Goal: Task Accomplishment & Management: Manage account settings

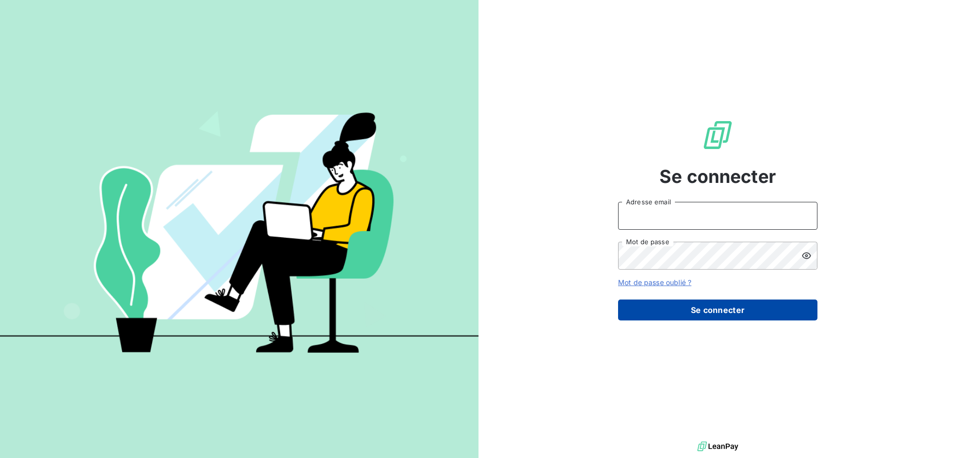
type input "[EMAIL_ADDRESS][DOMAIN_NAME]"
click at [715, 310] on button "Se connecter" at bounding box center [717, 310] width 199 height 21
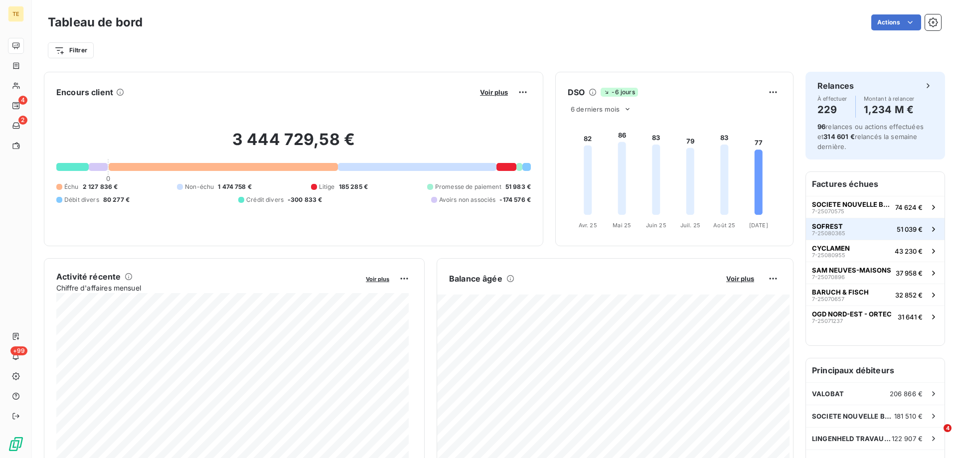
click at [824, 231] on span "7-25080365" at bounding box center [828, 233] width 33 height 6
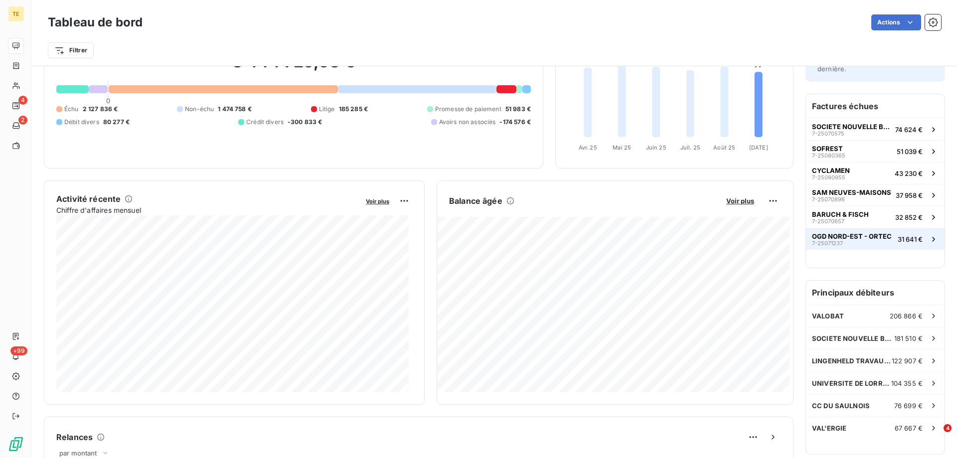
scroll to position [100, 0]
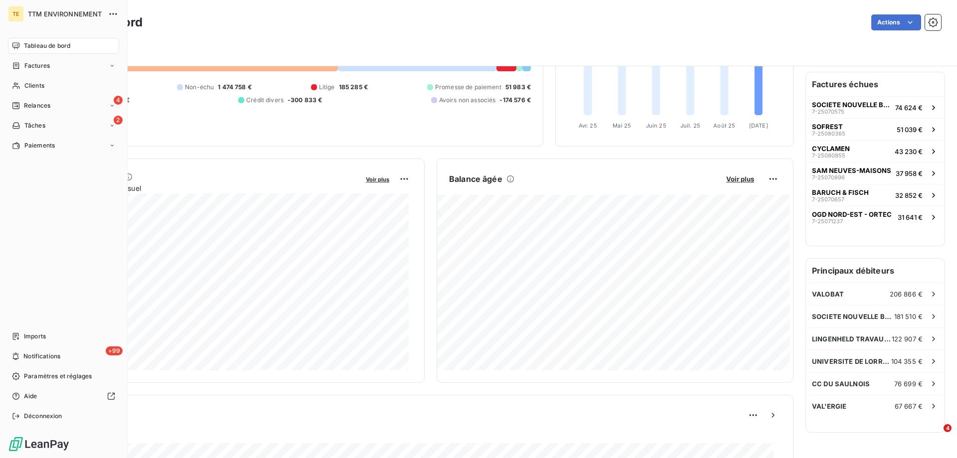
click at [50, 45] on span "Tableau de bord" at bounding box center [47, 45] width 46 height 9
click at [39, 108] on span "Relances" at bounding box center [37, 105] width 26 height 9
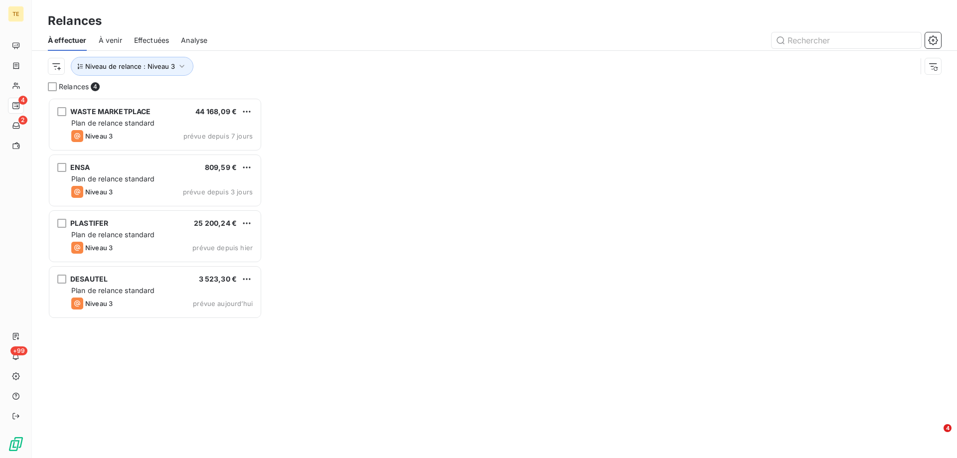
scroll to position [353, 207]
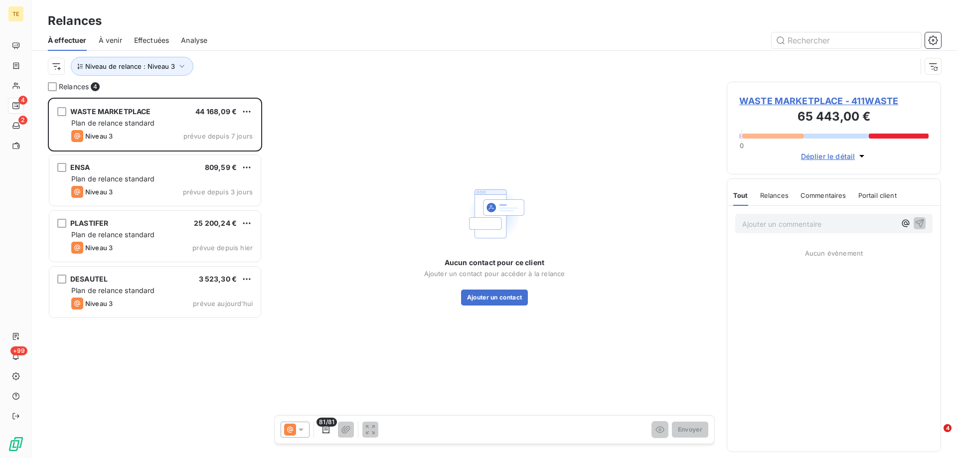
click at [146, 40] on span "Effectuées" at bounding box center [151, 40] width 35 height 10
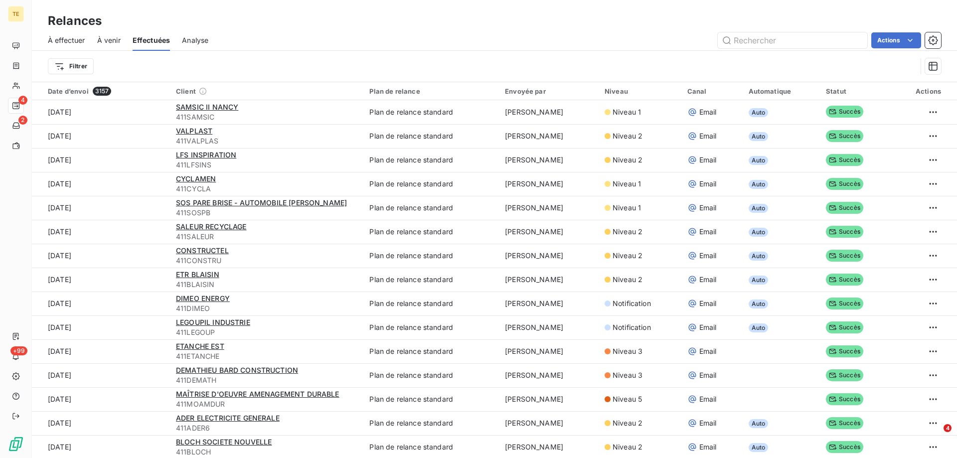
click at [101, 39] on span "À venir" at bounding box center [108, 40] width 23 height 10
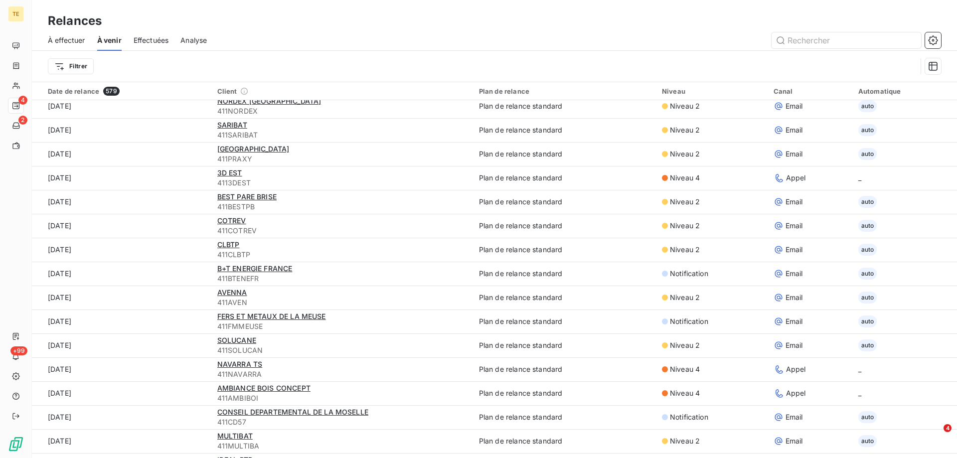
scroll to position [199, 0]
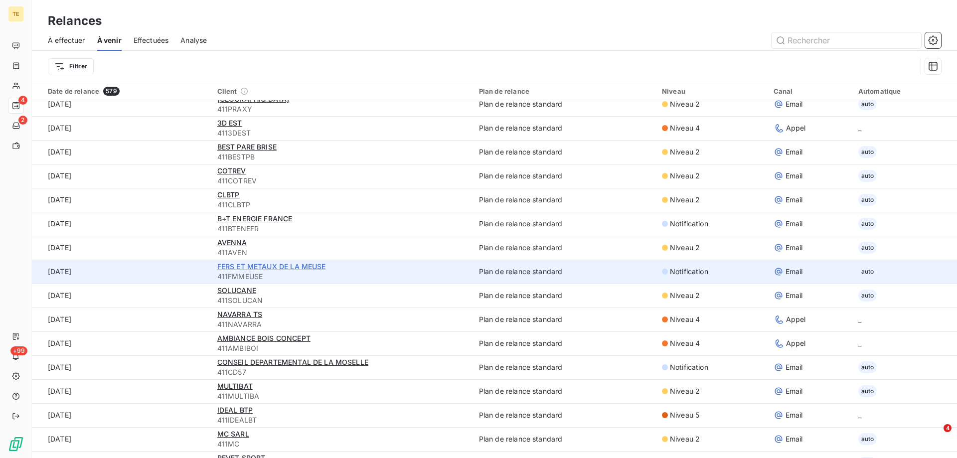
click at [287, 265] on span "FERS ET METAUX DE LA MEUSE" at bounding box center [271, 266] width 109 height 8
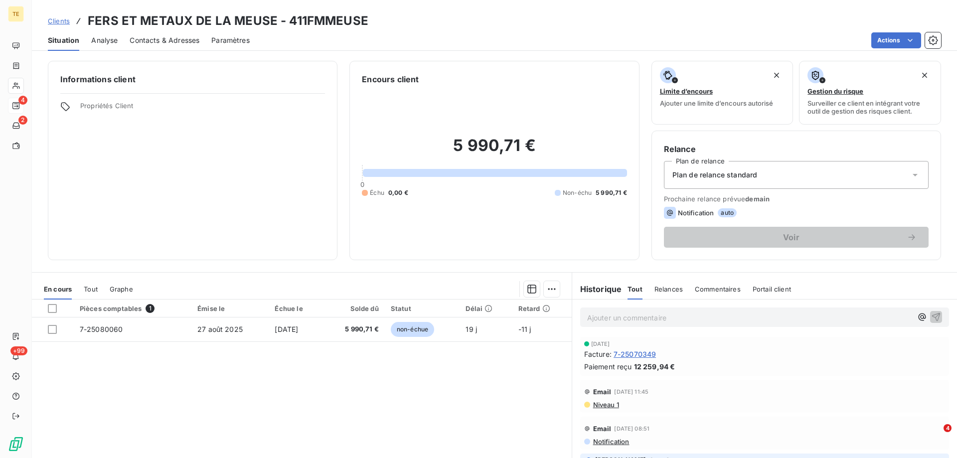
click at [183, 39] on span "Contacts & Adresses" at bounding box center [165, 40] width 70 height 10
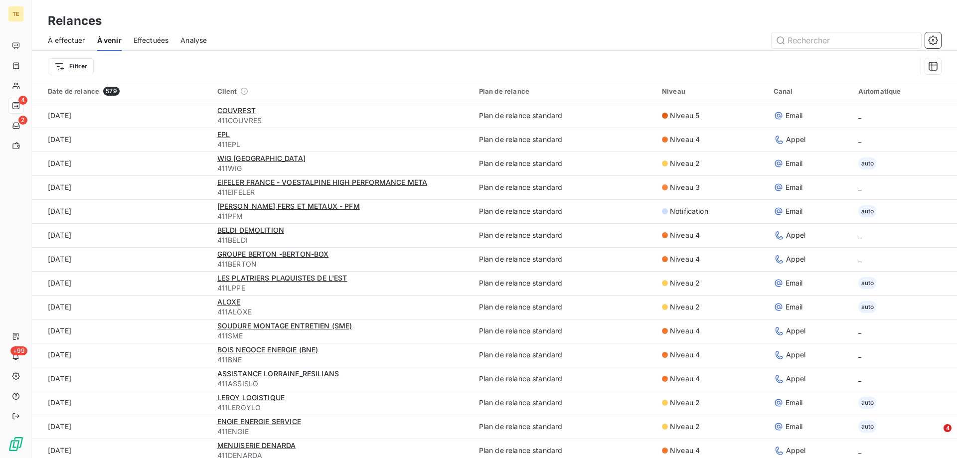
scroll to position [498, 0]
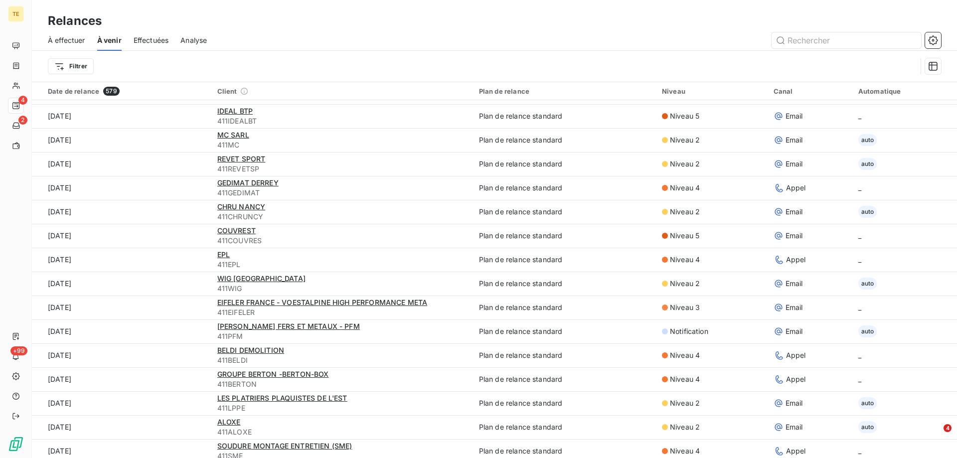
click at [151, 38] on span "Effectuées" at bounding box center [151, 40] width 35 height 10
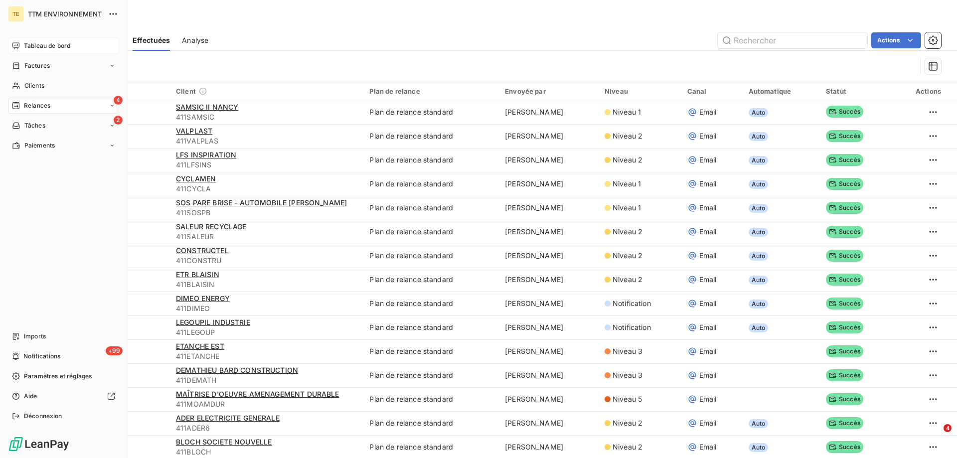
click at [29, 46] on span "Tableau de bord" at bounding box center [47, 45] width 46 height 9
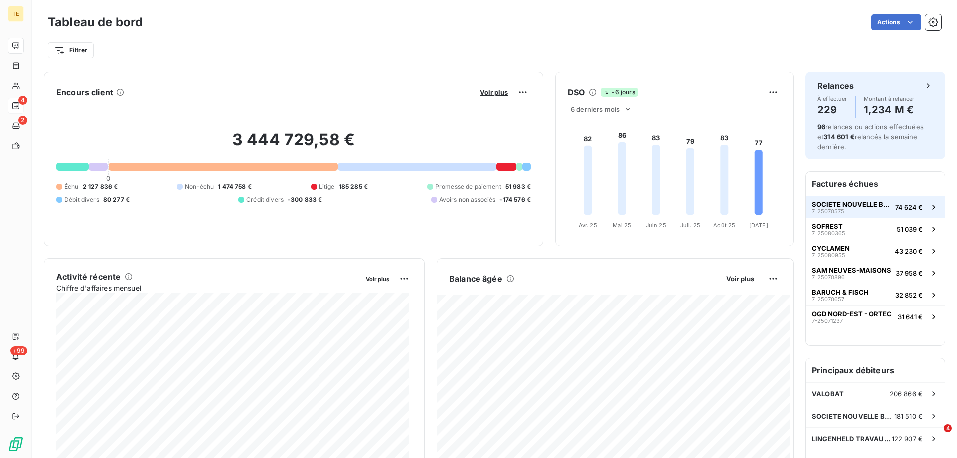
click at [874, 205] on span "SOCIETE NOUVELLE BEHEM SNB" at bounding box center [851, 204] width 79 height 8
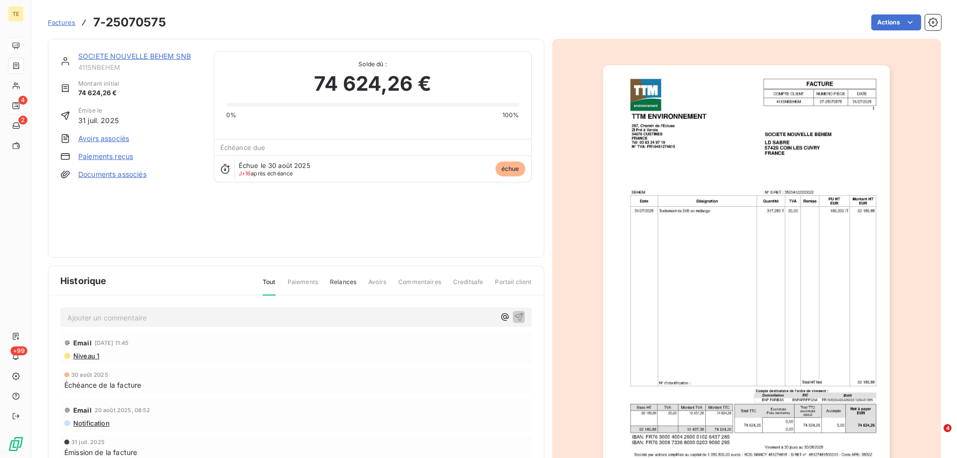
click at [88, 358] on span "Niveau 1" at bounding box center [85, 356] width 27 height 8
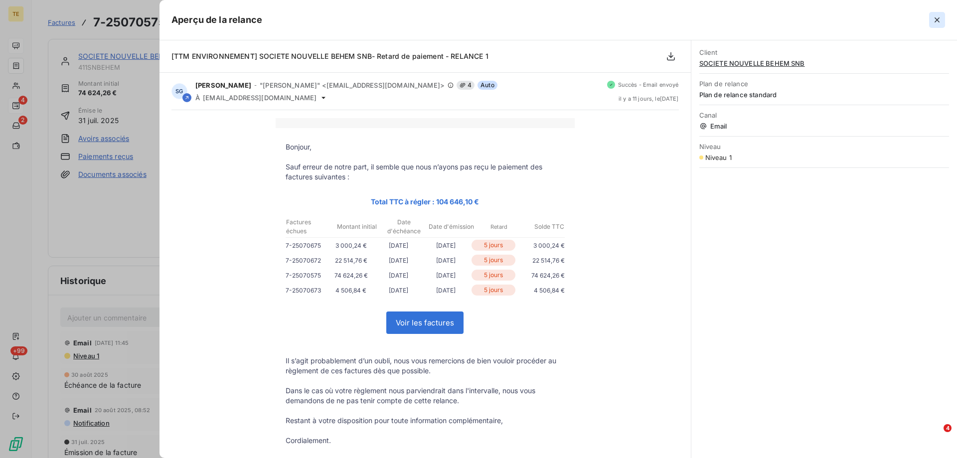
click at [937, 20] on icon "button" at bounding box center [936, 19] width 5 height 5
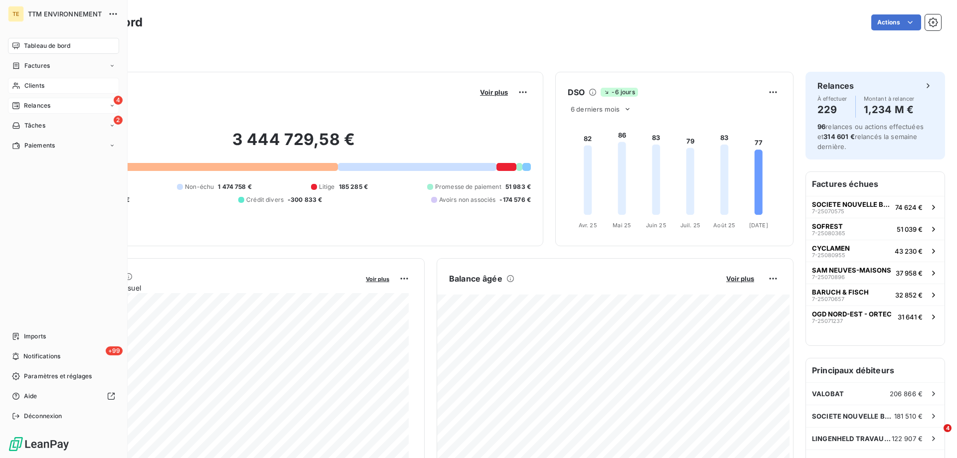
click at [41, 83] on span "Clients" at bounding box center [34, 85] width 20 height 9
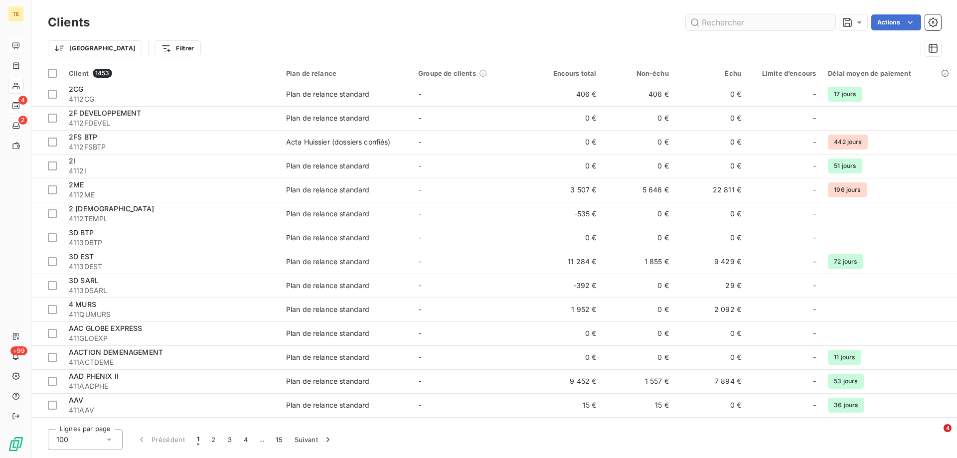
click at [715, 23] on input "text" at bounding box center [761, 22] width 150 height 16
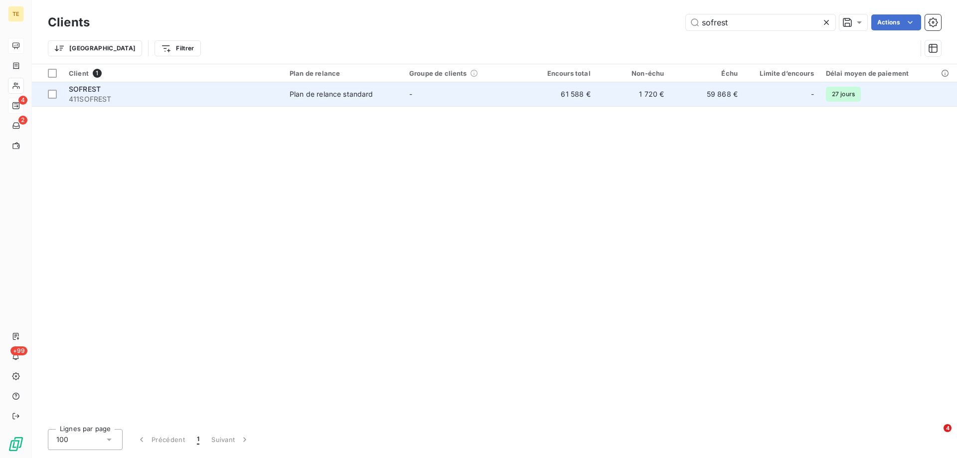
type input "sofrest"
click at [108, 97] on span "411SOFREST" at bounding box center [173, 99] width 209 height 10
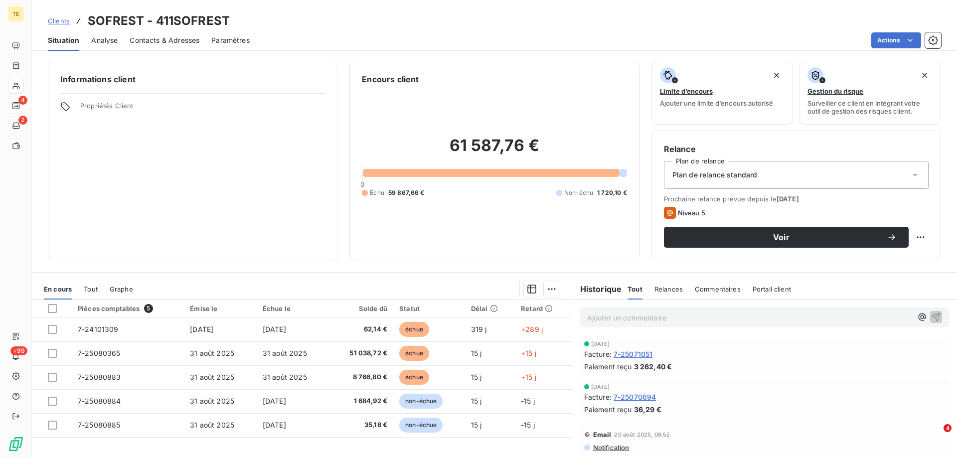
scroll to position [63, 0]
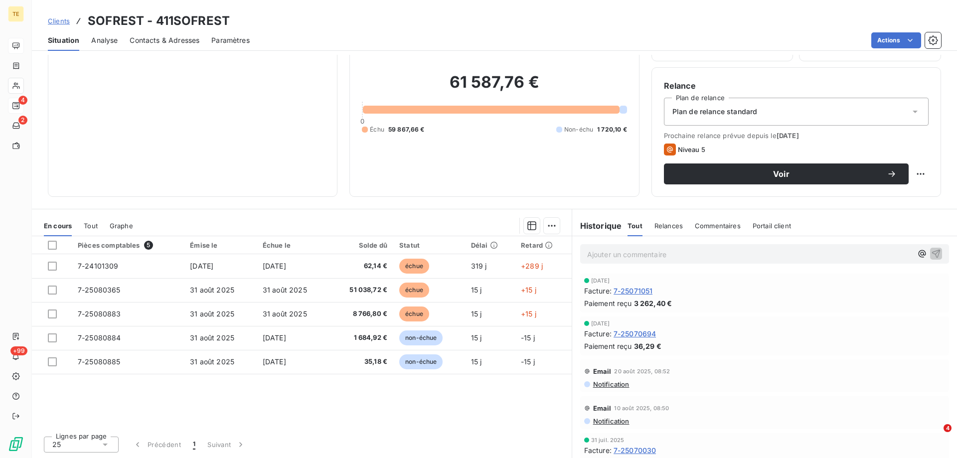
click at [609, 382] on span "Notification" at bounding box center [610, 384] width 37 height 8
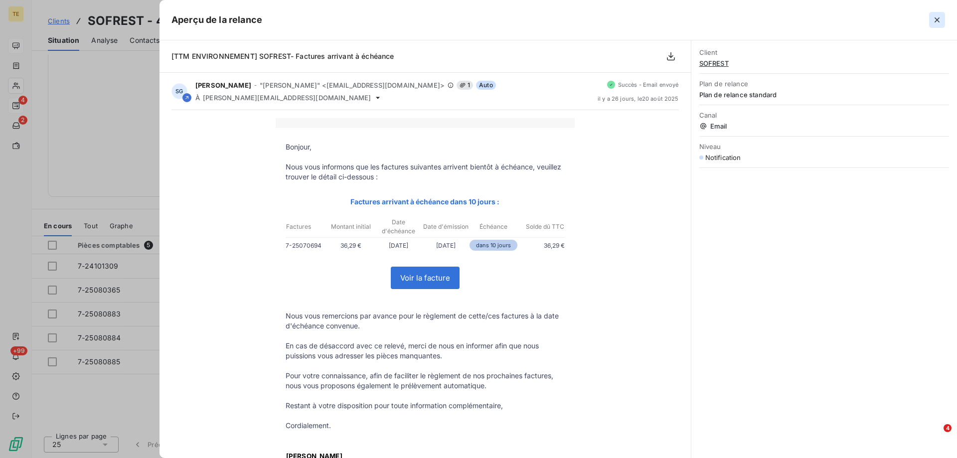
click at [932, 20] on icon "button" at bounding box center [937, 20] width 10 height 10
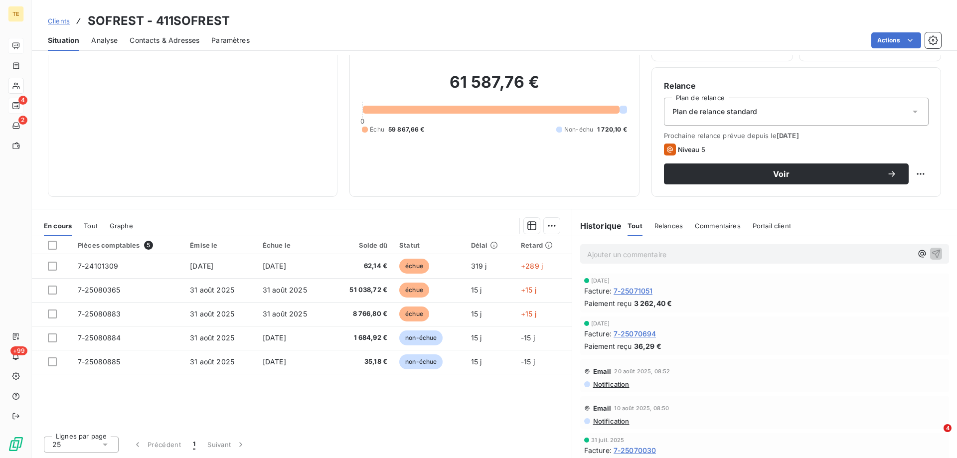
click at [607, 424] on span "Notification" at bounding box center [610, 421] width 37 height 8
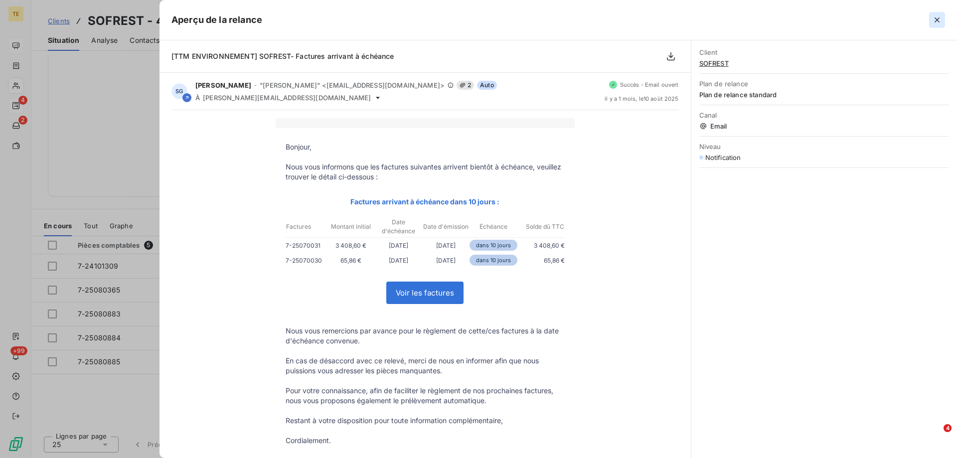
click at [940, 20] on icon "button" at bounding box center [937, 20] width 10 height 10
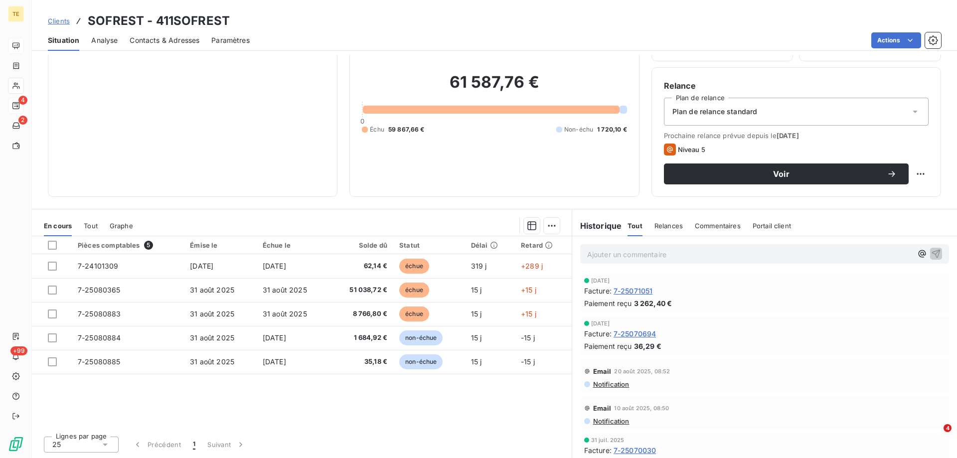
click at [607, 386] on span "Notification" at bounding box center [610, 384] width 37 height 8
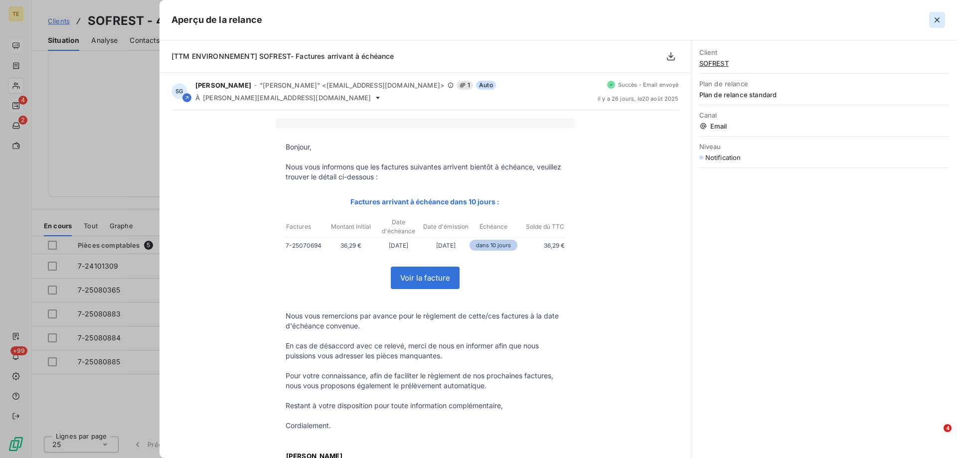
click at [937, 19] on icon "button" at bounding box center [936, 19] width 5 height 5
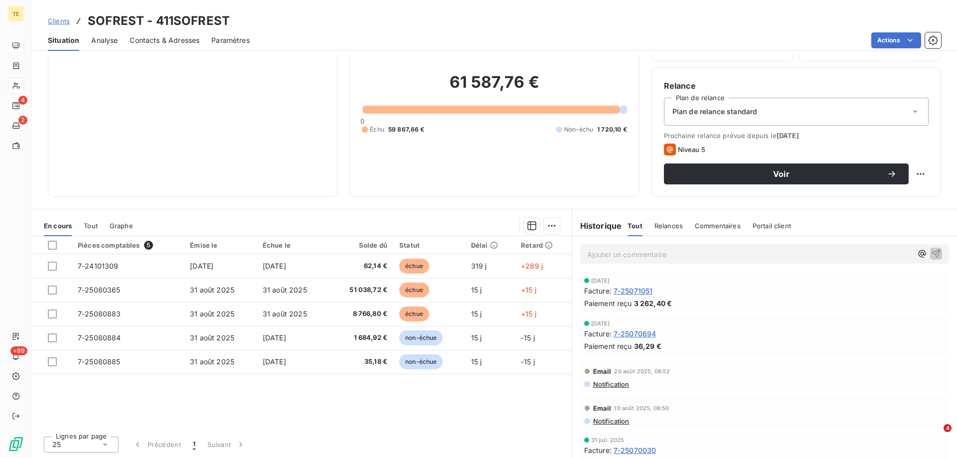
click at [606, 424] on div "Email [DATE] 08:50 Notification" at bounding box center [764, 412] width 369 height 33
click at [606, 420] on span "Notification" at bounding box center [610, 421] width 37 height 8
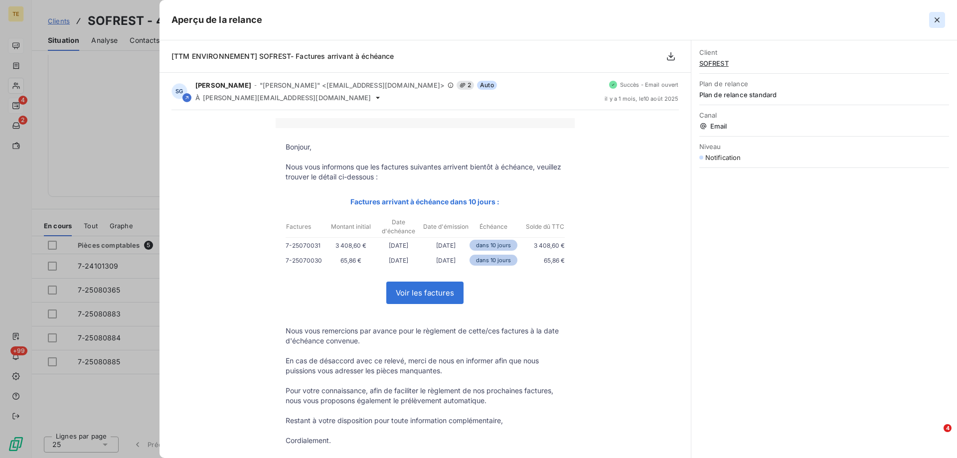
click at [935, 19] on icon "button" at bounding box center [936, 19] width 5 height 5
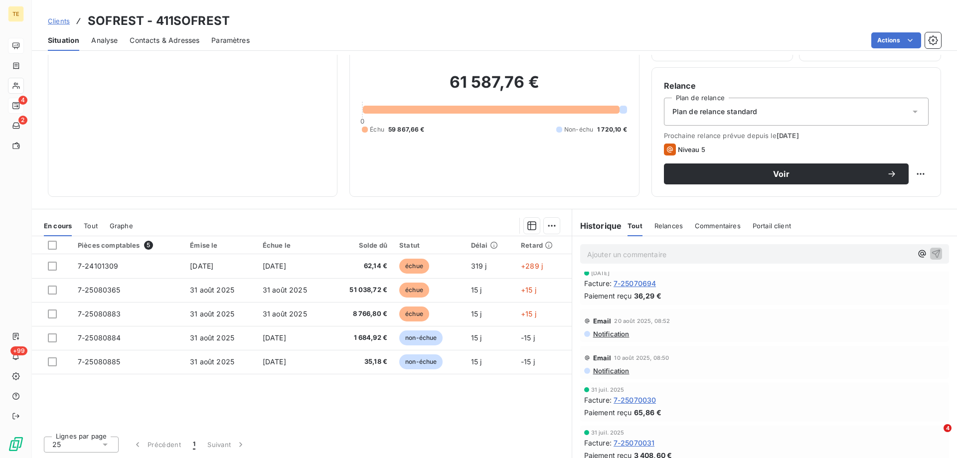
scroll to position [50, 0]
click at [598, 333] on span "Notification" at bounding box center [610, 334] width 37 height 8
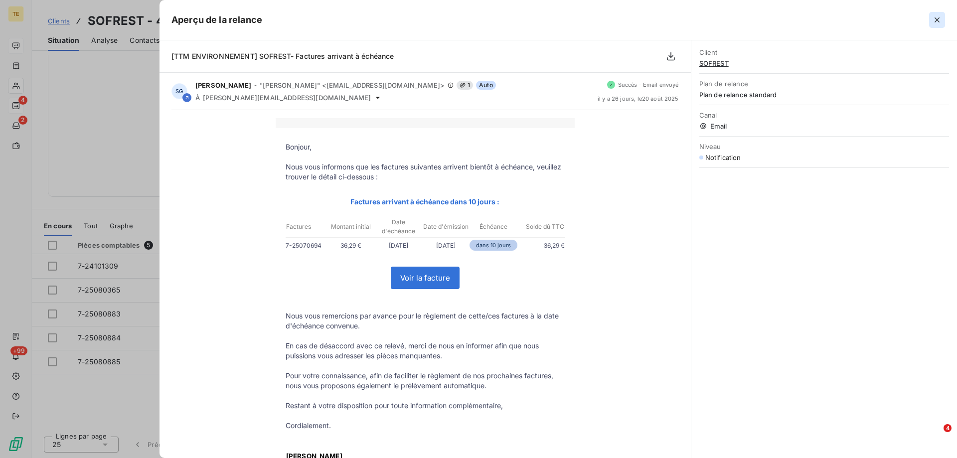
click at [938, 23] on icon "button" at bounding box center [937, 20] width 10 height 10
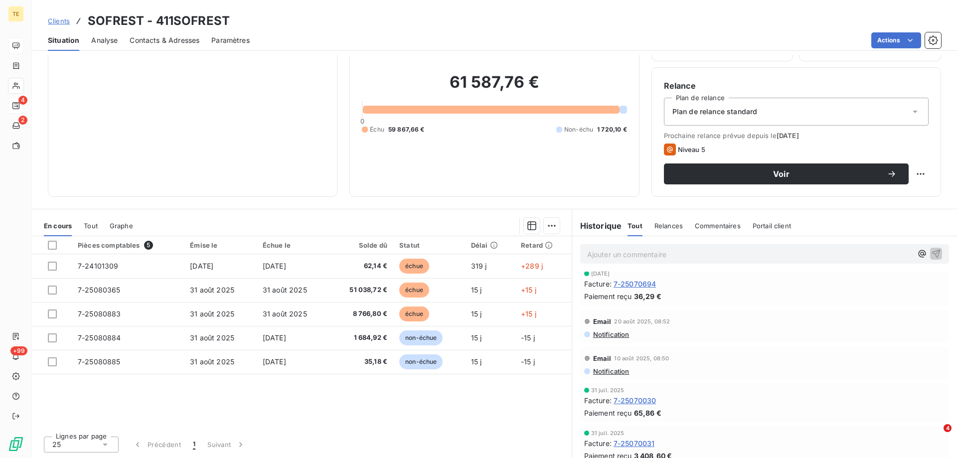
click at [611, 371] on span "Notification" at bounding box center [610, 371] width 37 height 8
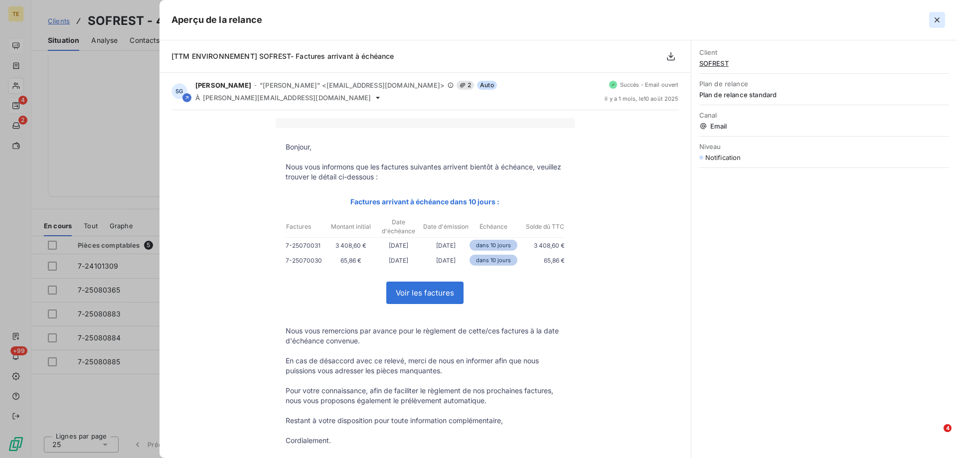
click at [940, 19] on icon "button" at bounding box center [937, 20] width 10 height 10
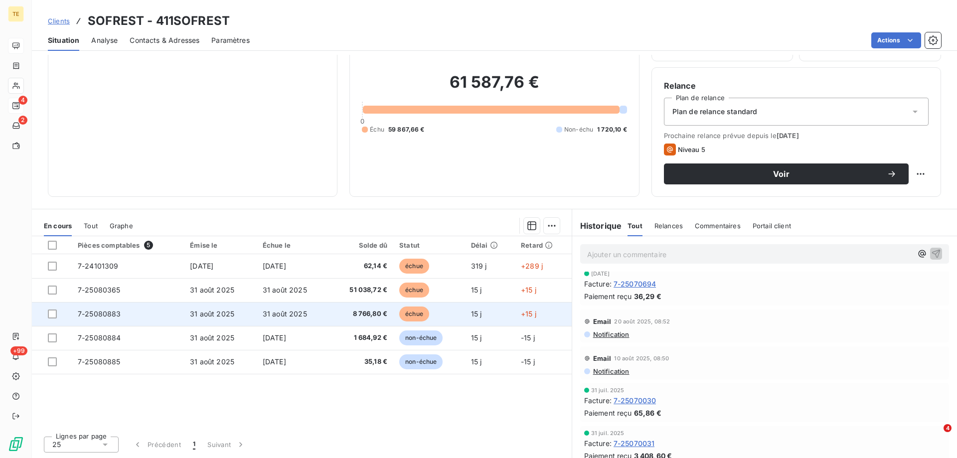
click at [110, 314] on span "7-25080883" at bounding box center [99, 313] width 43 height 8
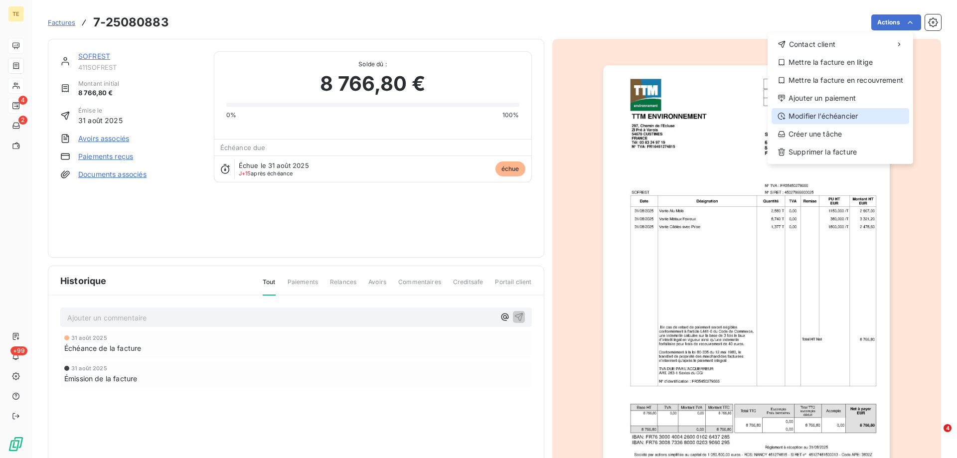
click at [816, 118] on div "Modifier l’échéancier" at bounding box center [840, 116] width 138 height 16
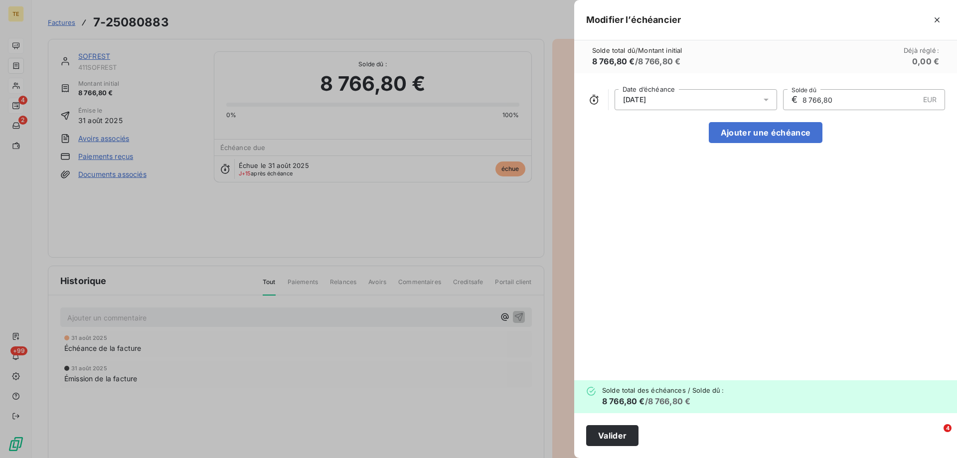
click at [737, 102] on div "[DATE]" at bounding box center [695, 99] width 162 height 21
click at [758, 137] on icon "Go to next month" at bounding box center [756, 139] width 8 height 8
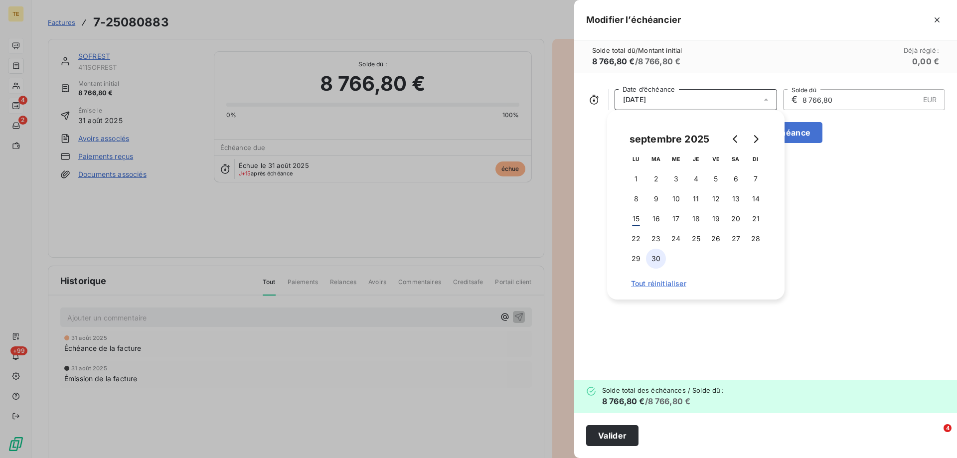
click at [658, 257] on button "30" at bounding box center [656, 259] width 20 height 20
click at [646, 249] on button "30" at bounding box center [656, 259] width 20 height 20
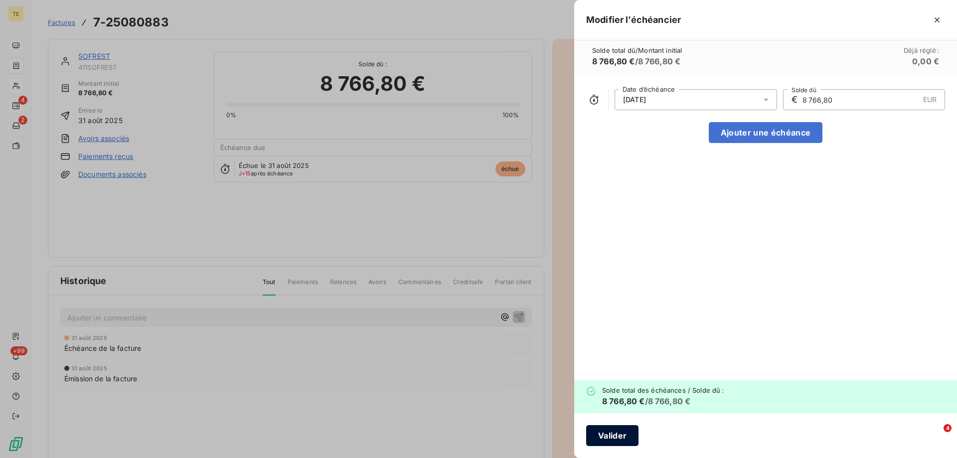
click at [601, 440] on button "Valider" at bounding box center [612, 435] width 52 height 21
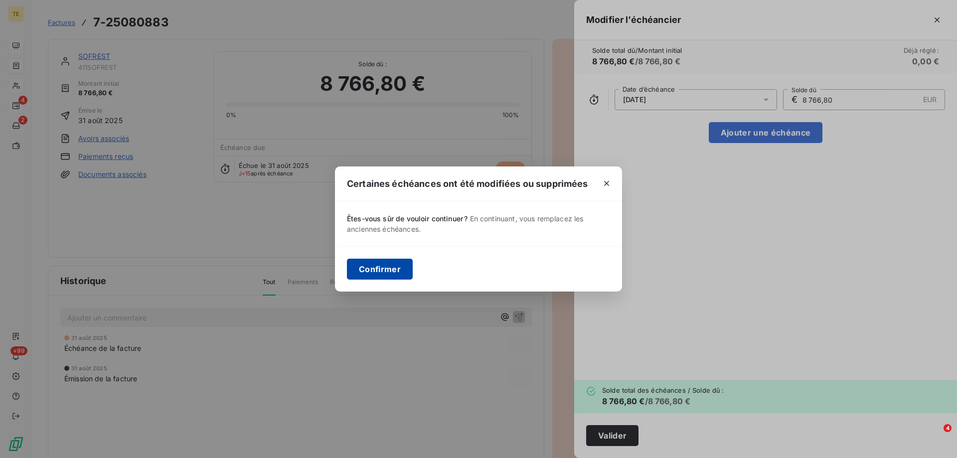
click at [389, 263] on button "Confirmer" at bounding box center [380, 269] width 66 height 21
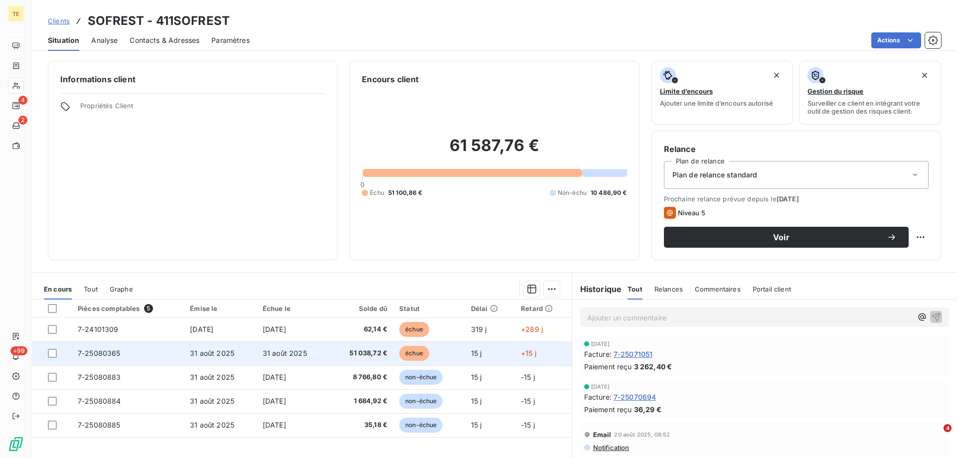
click at [217, 352] on span "31 août 2025" at bounding box center [212, 353] width 44 height 8
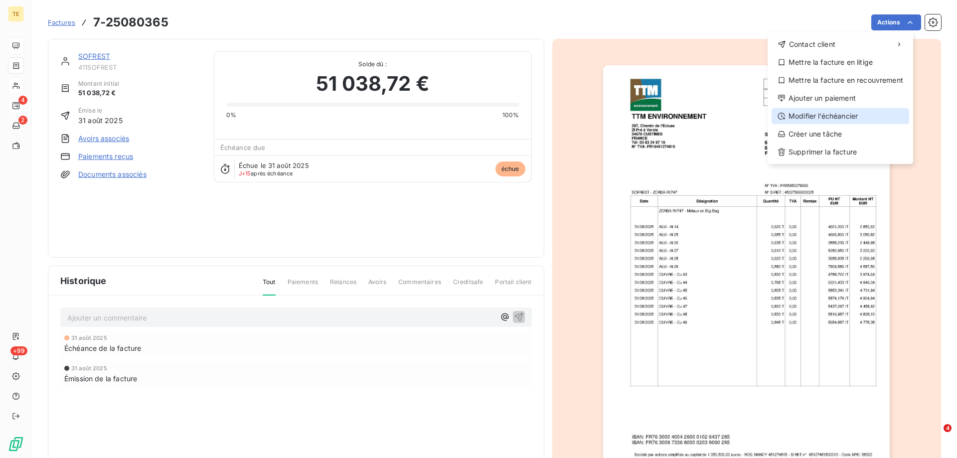
click at [807, 115] on div "Modifier l’échéancier" at bounding box center [840, 116] width 138 height 16
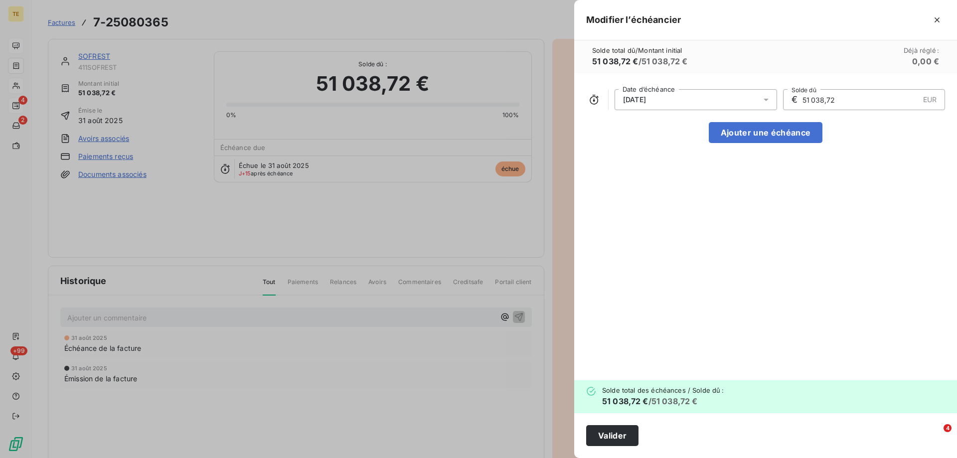
click at [685, 103] on div "[DATE]" at bounding box center [695, 99] width 162 height 21
click at [758, 137] on icon "Go to next month" at bounding box center [756, 139] width 8 height 8
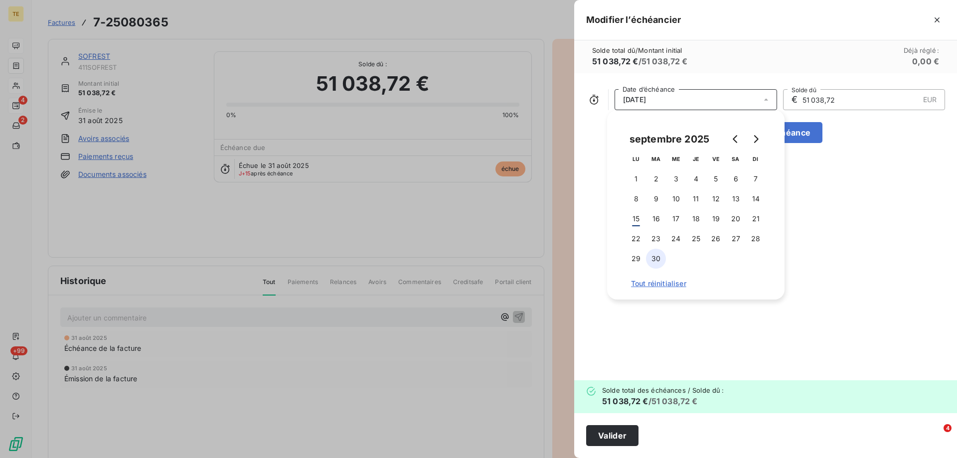
click at [655, 260] on button "30" at bounding box center [656, 259] width 20 height 20
click at [696, 337] on div "[DATE] Date d’échéance € 51 038,72 EUR Solde dû Ajouter une échéance" at bounding box center [765, 226] width 383 height 307
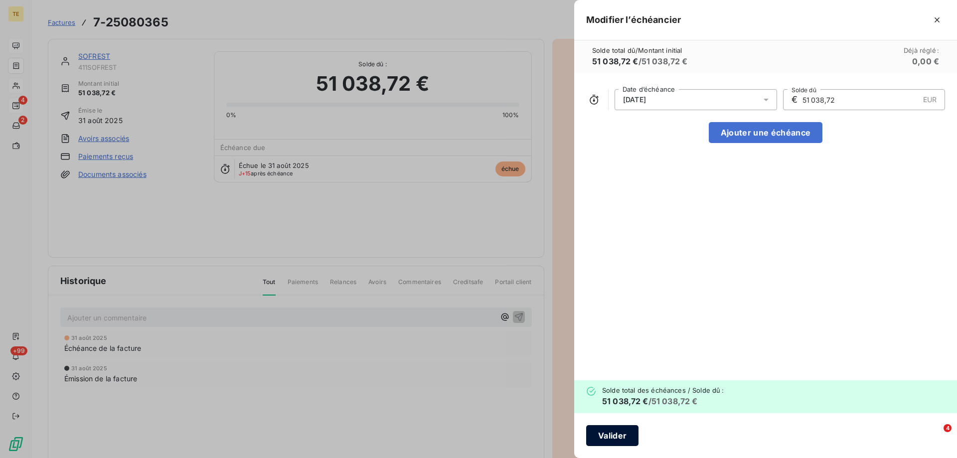
click at [610, 438] on button "Valider" at bounding box center [612, 435] width 52 height 21
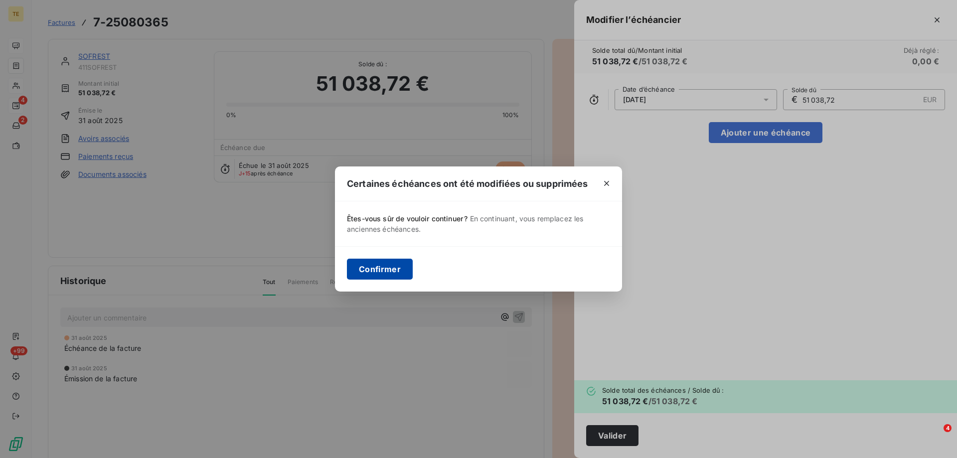
click at [374, 266] on button "Confirmer" at bounding box center [380, 269] width 66 height 21
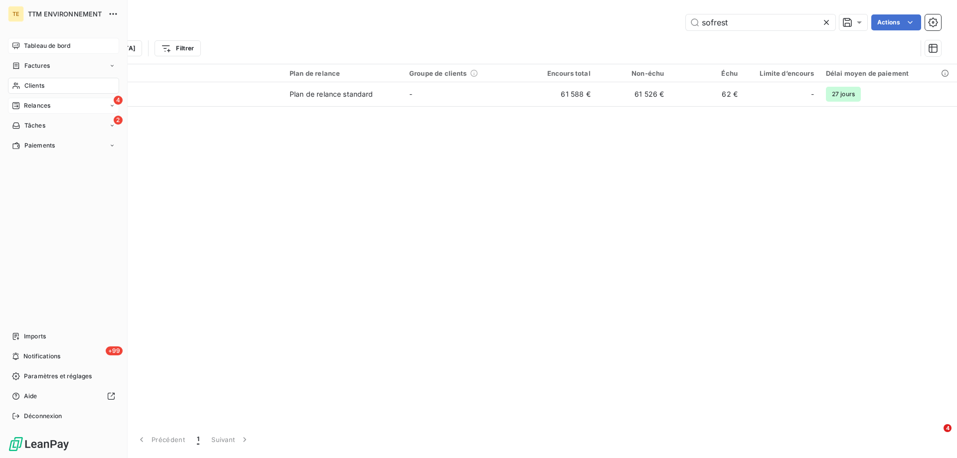
click at [42, 44] on span "Tableau de bord" at bounding box center [47, 45] width 46 height 9
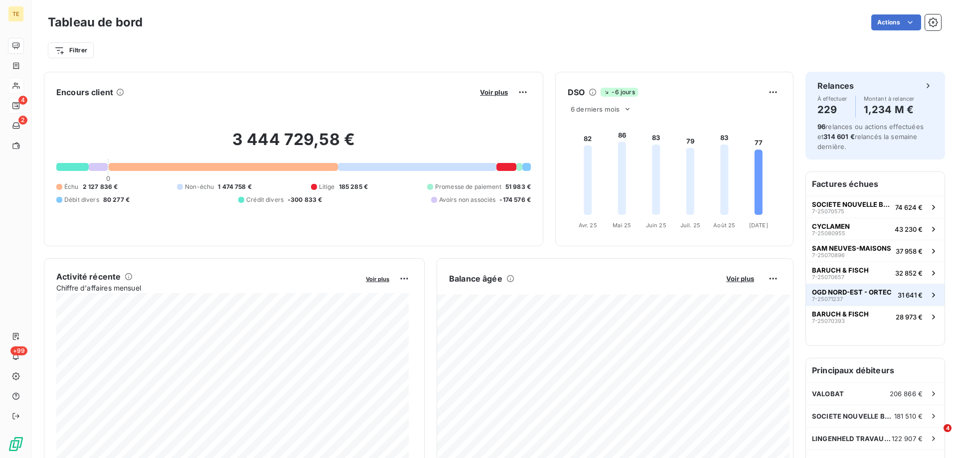
click at [837, 292] on span "OGD NORD-EST - ORTEC" at bounding box center [852, 292] width 80 height 8
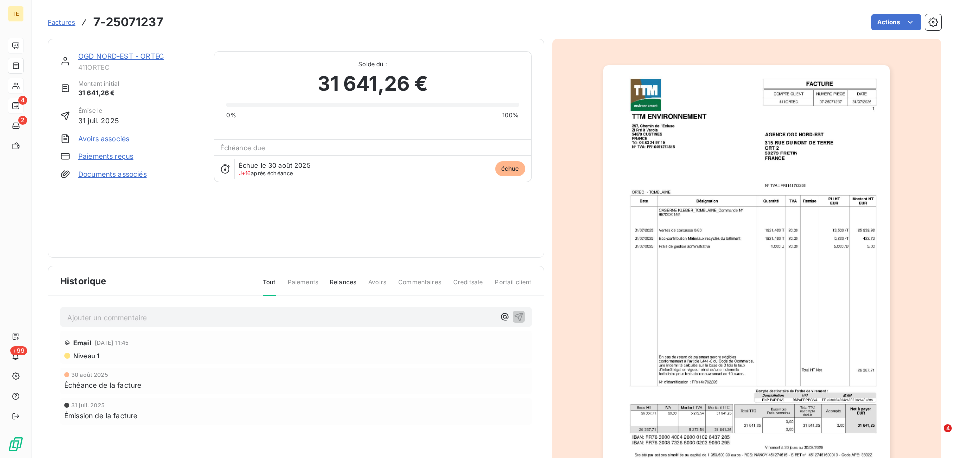
click at [112, 58] on link "OGD NORD-EST - ORTEC" at bounding box center [121, 56] width 86 height 8
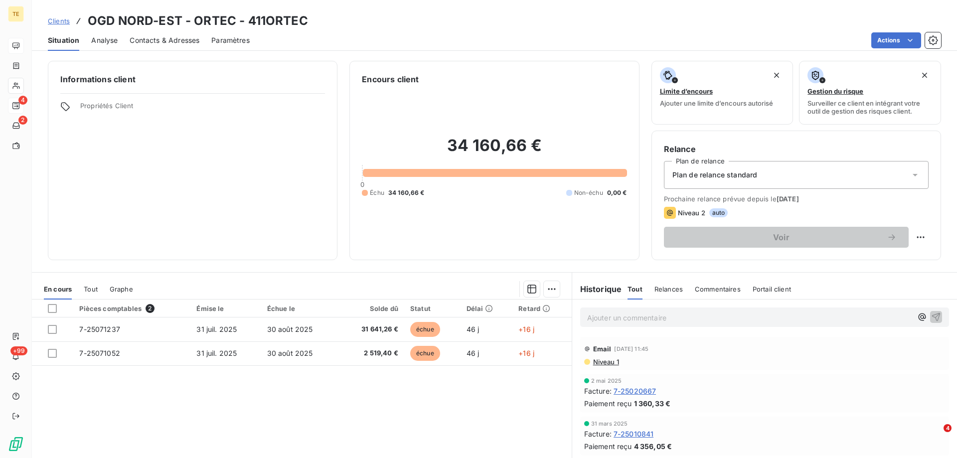
click at [163, 38] on span "Contacts & Adresses" at bounding box center [165, 40] width 70 height 10
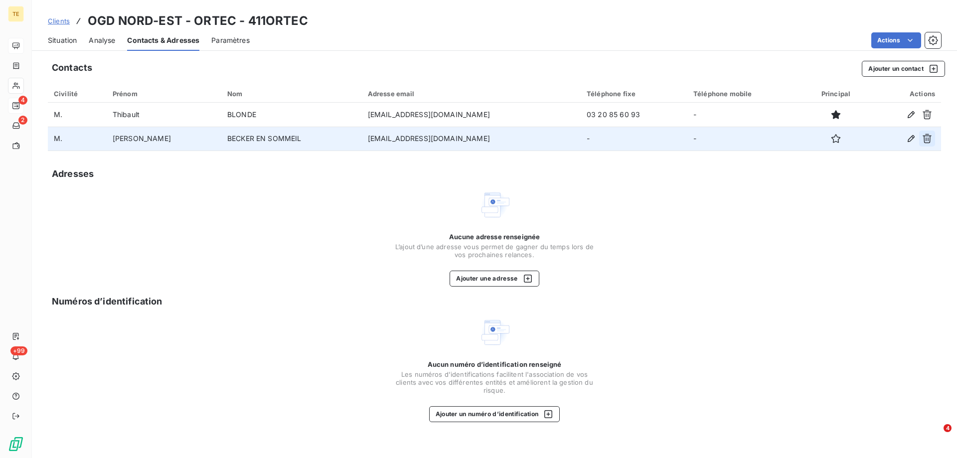
click at [931, 143] on icon "button" at bounding box center [927, 139] width 10 height 10
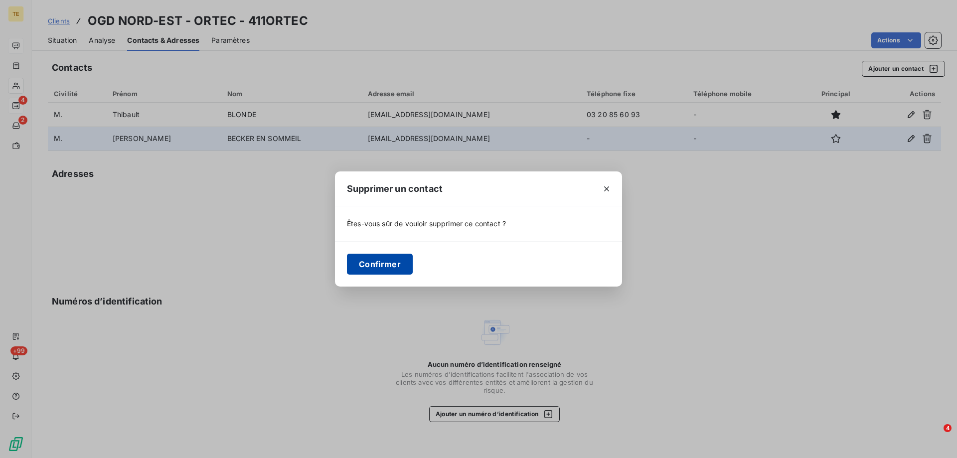
click at [388, 265] on button "Confirmer" at bounding box center [380, 264] width 66 height 21
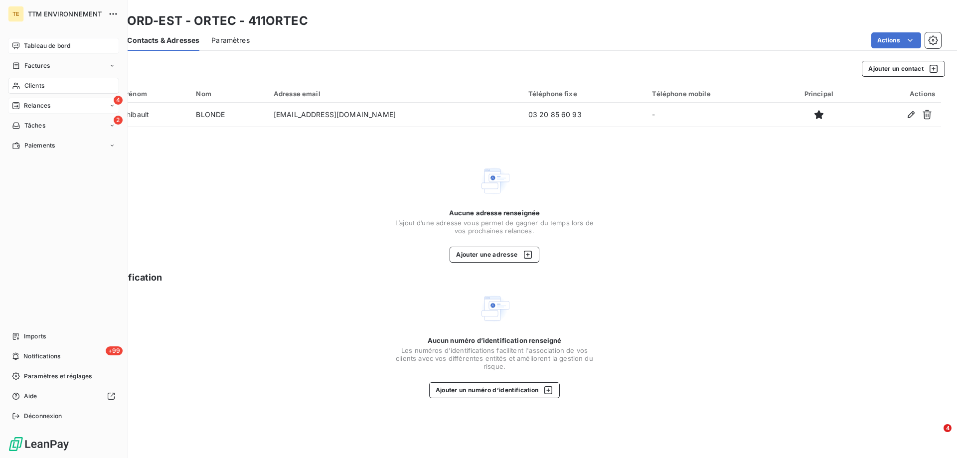
click at [36, 107] on span "Relances" at bounding box center [37, 105] width 26 height 9
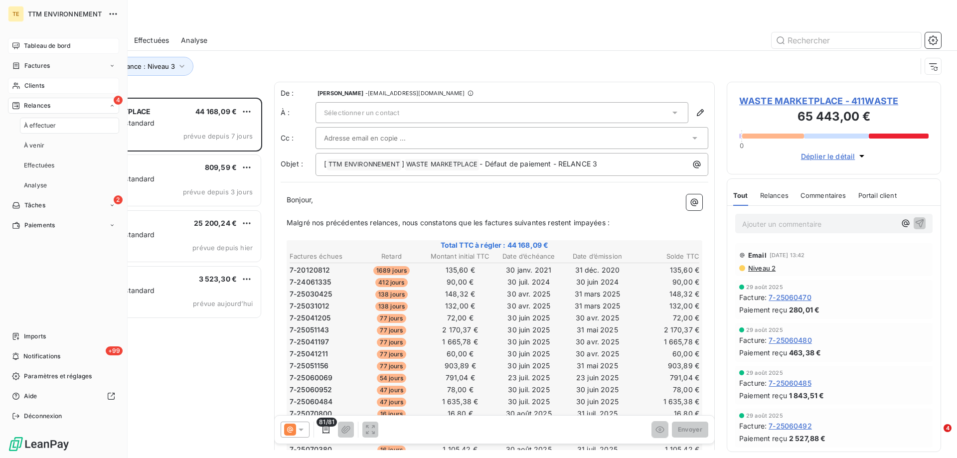
scroll to position [353, 207]
click at [42, 84] on span "Clients" at bounding box center [34, 85] width 20 height 9
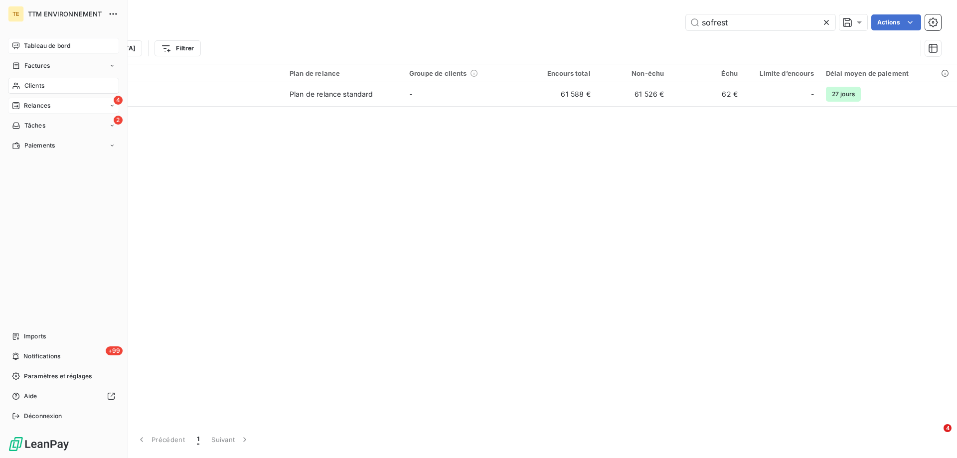
click at [49, 45] on span "Tableau de bord" at bounding box center [47, 45] width 46 height 9
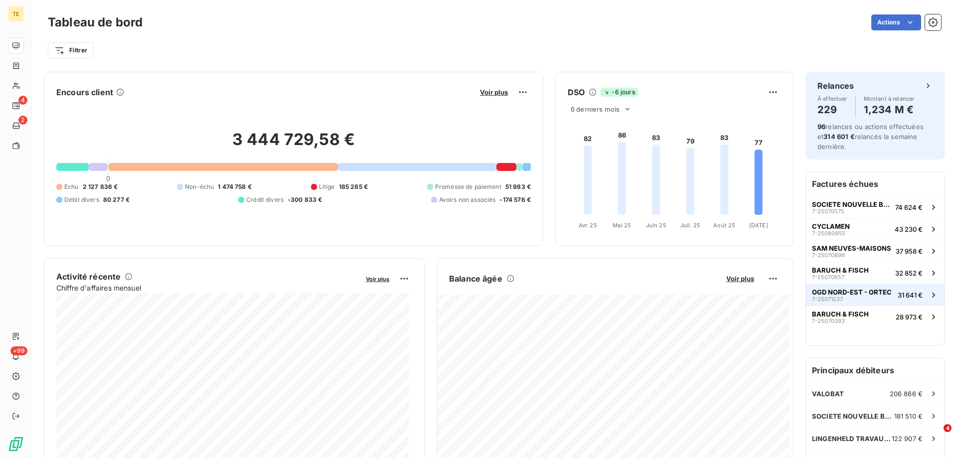
click at [865, 288] on span "OGD NORD-EST - ORTEC" at bounding box center [852, 292] width 80 height 8
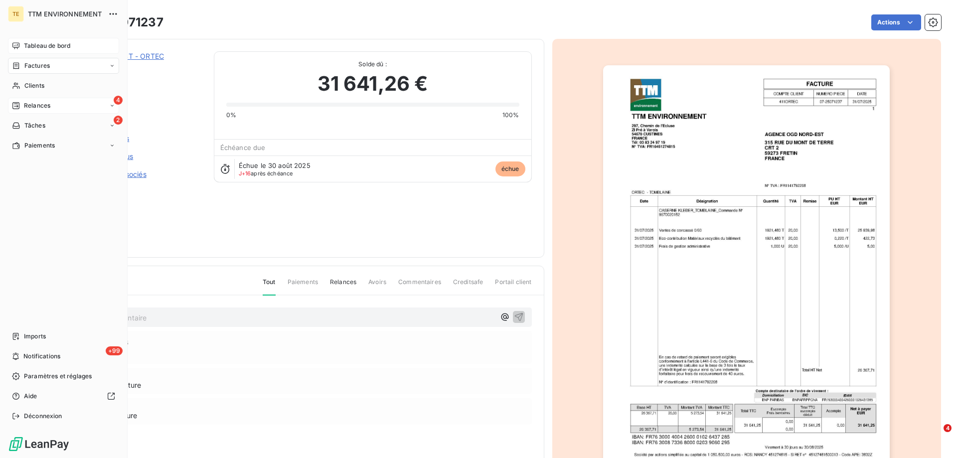
click at [41, 107] on span "Relances" at bounding box center [37, 105] width 26 height 9
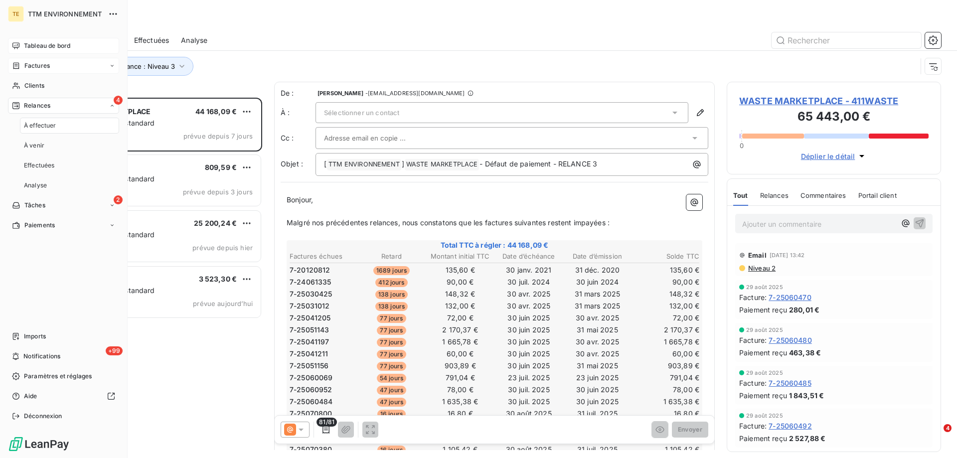
scroll to position [353, 207]
click at [39, 88] on span "Clients" at bounding box center [34, 85] width 20 height 9
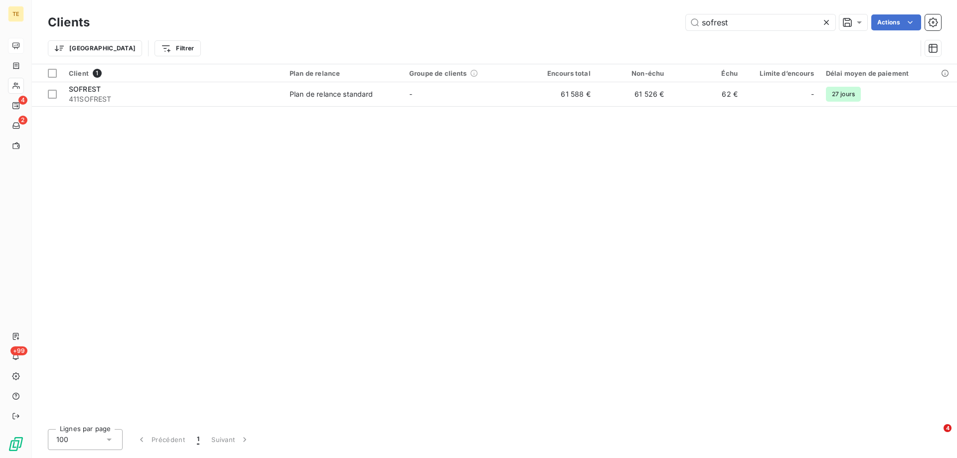
drag, startPoint x: 736, startPoint y: 26, endPoint x: 644, endPoint y: 28, distance: 91.2
click at [644, 28] on div "sofrest Actions" at bounding box center [521, 22] width 839 height 16
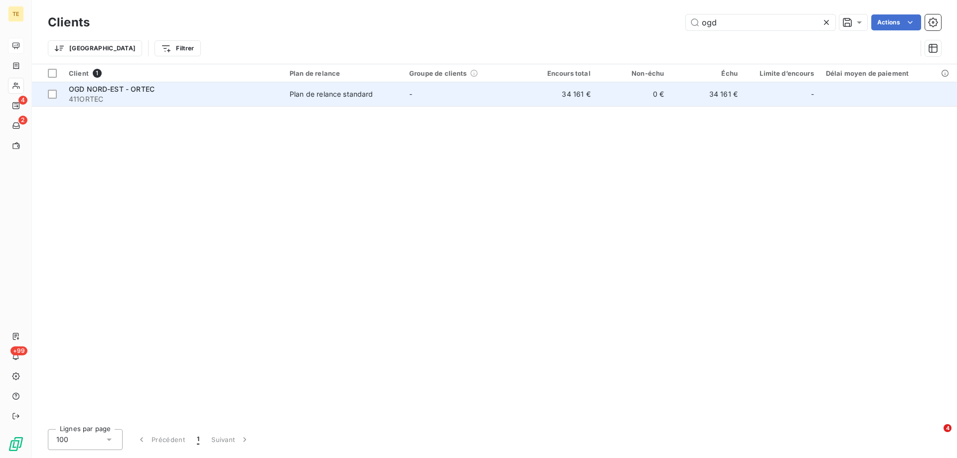
type input "ogd"
click at [109, 95] on span "411ORTEC" at bounding box center [173, 99] width 209 height 10
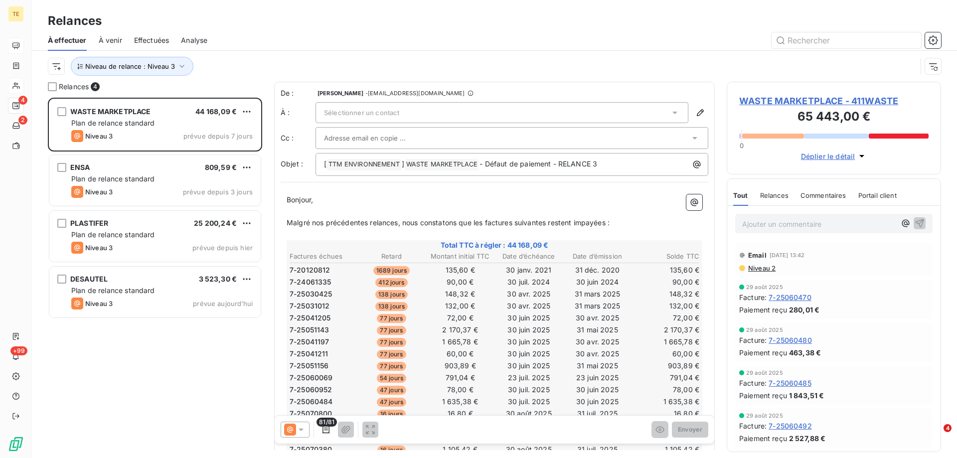
scroll to position [353, 207]
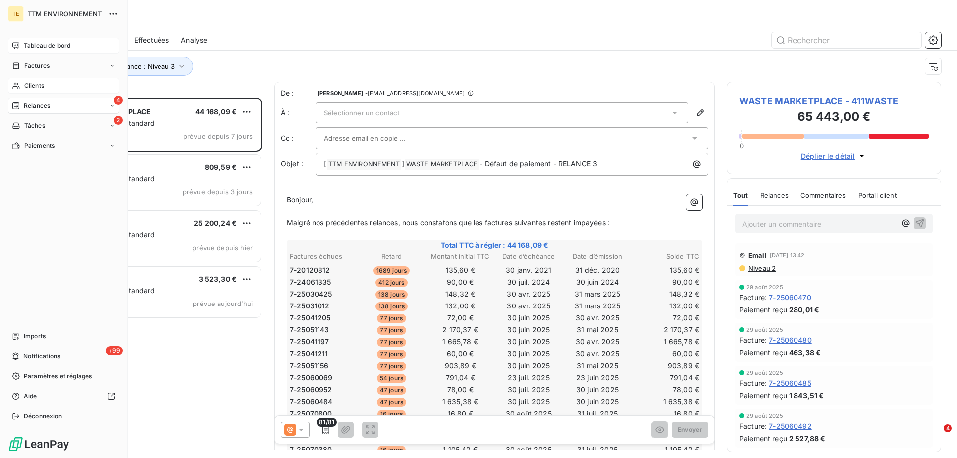
click at [49, 46] on span "Tableau de bord" at bounding box center [47, 45] width 46 height 9
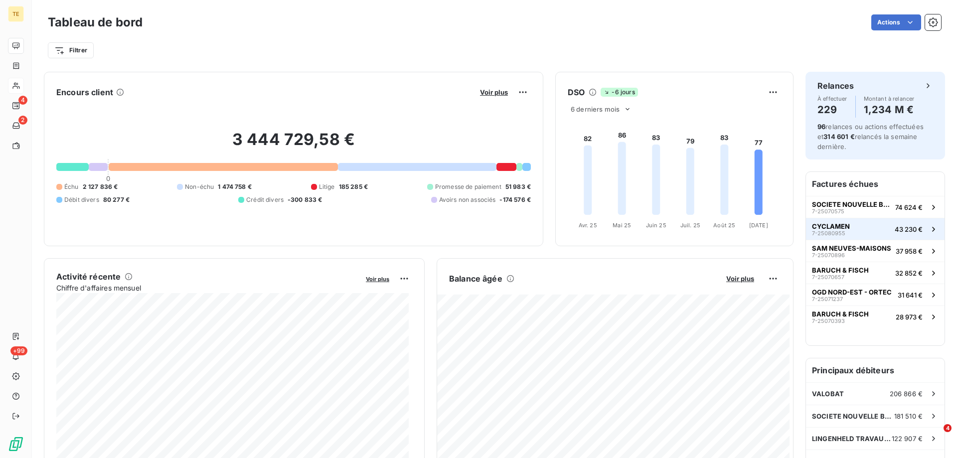
click at [825, 224] on span "CYCLAMEN" at bounding box center [831, 226] width 38 height 8
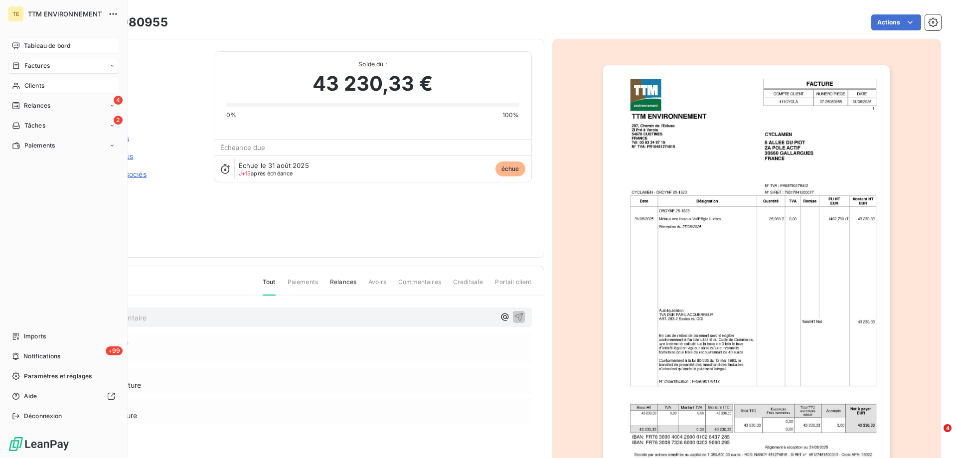
click at [30, 84] on span "Clients" at bounding box center [34, 85] width 20 height 9
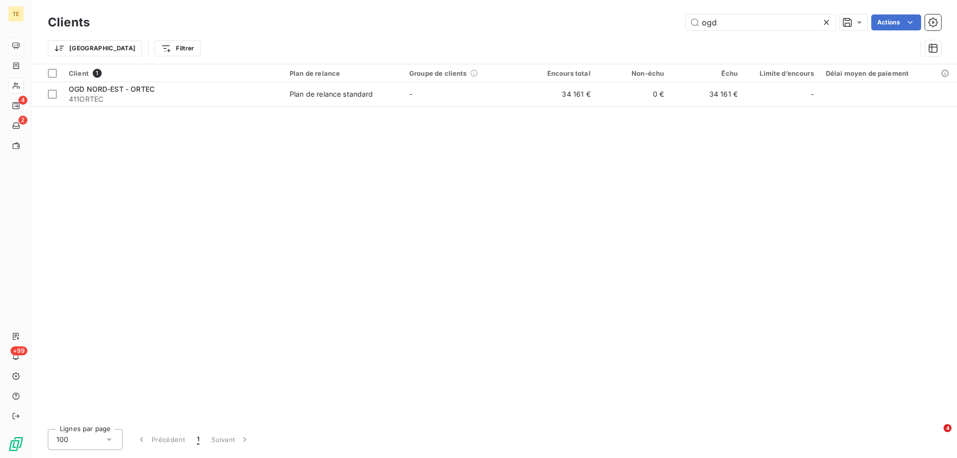
drag, startPoint x: 711, startPoint y: 23, endPoint x: 681, endPoint y: 19, distance: 30.2
click at [681, 19] on div "ogd Actions" at bounding box center [521, 22] width 839 height 16
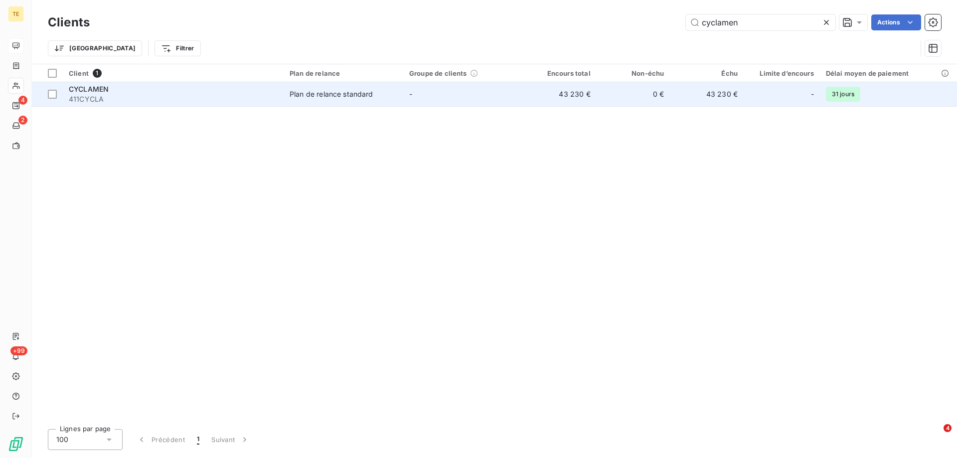
type input "cyclamen"
click at [70, 88] on span "CYCLAMEN" at bounding box center [89, 89] width 40 height 8
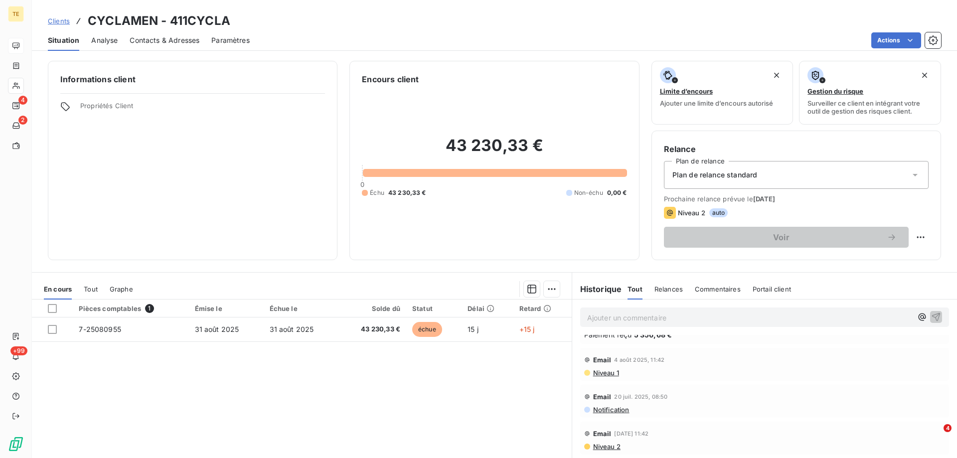
scroll to position [150, 0]
click at [609, 411] on span "Notification" at bounding box center [610, 409] width 37 height 8
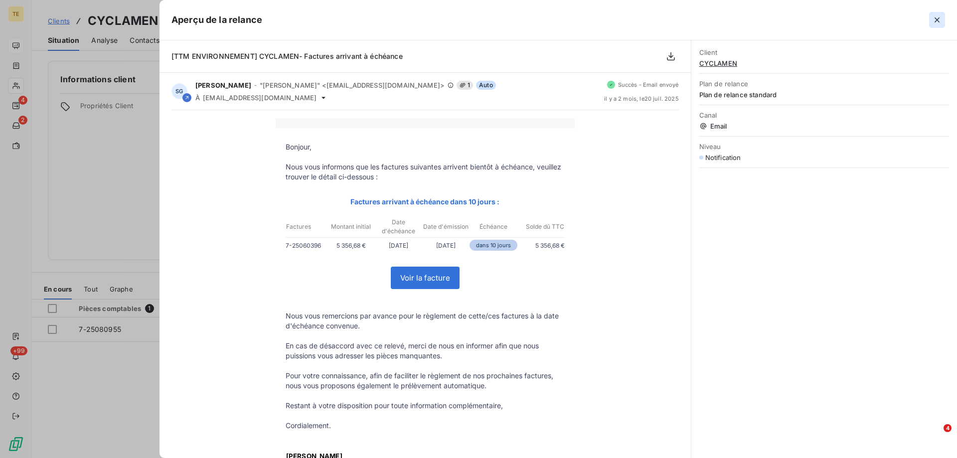
click at [933, 18] on icon "button" at bounding box center [937, 20] width 10 height 10
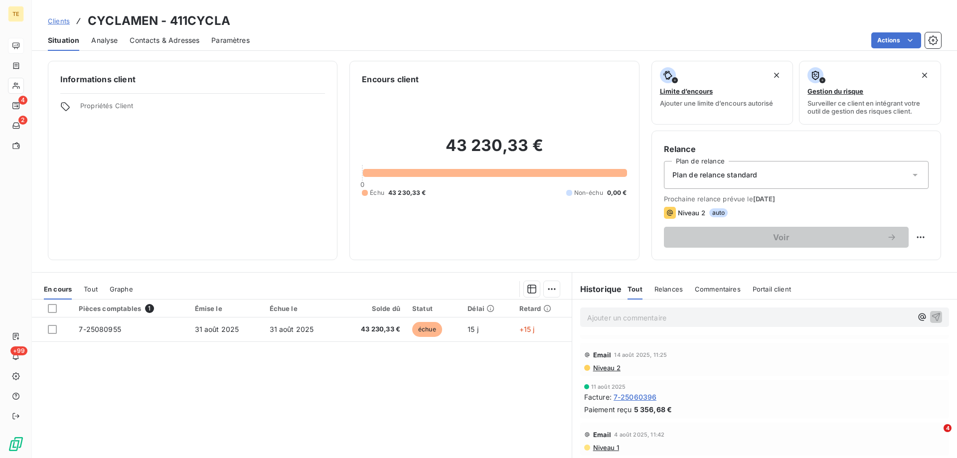
scroll to position [0, 0]
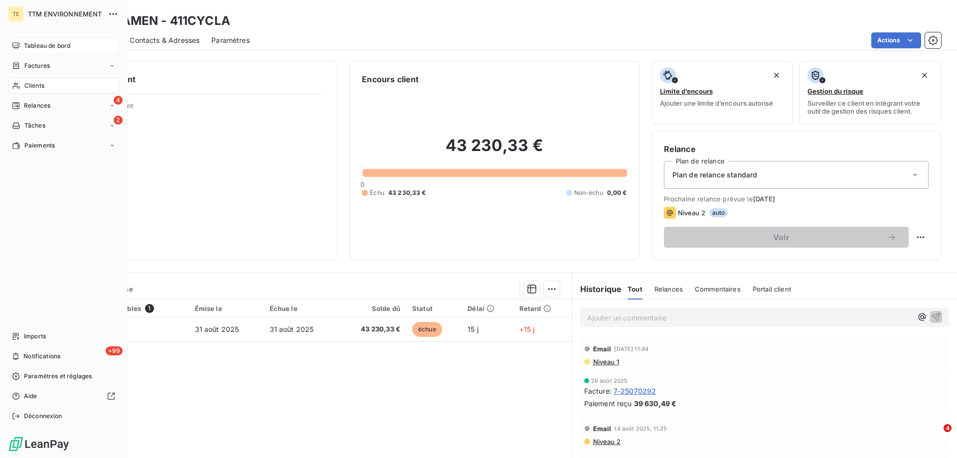
click at [37, 43] on span "Tableau de bord" at bounding box center [47, 45] width 46 height 9
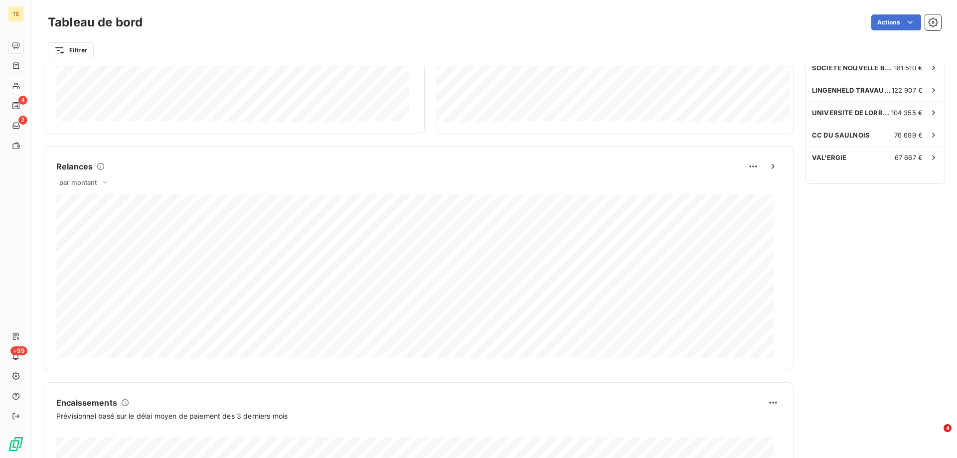
scroll to position [349, 0]
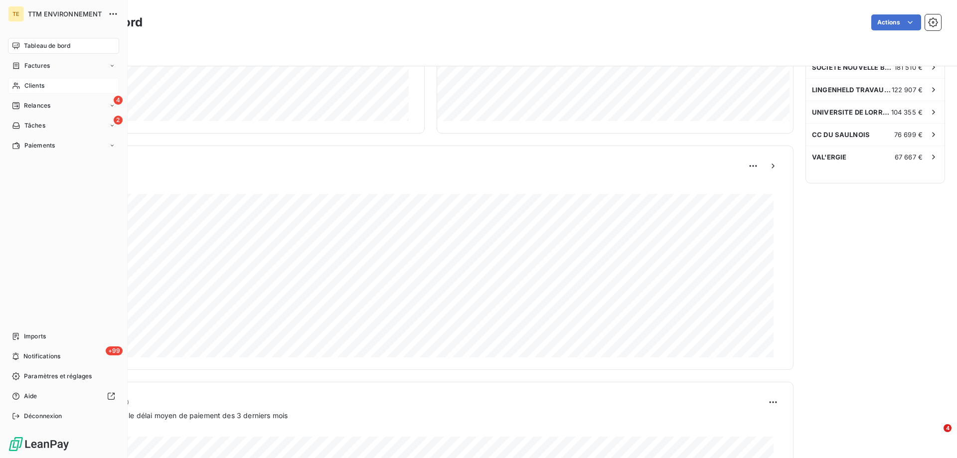
click at [38, 84] on span "Clients" at bounding box center [34, 85] width 20 height 9
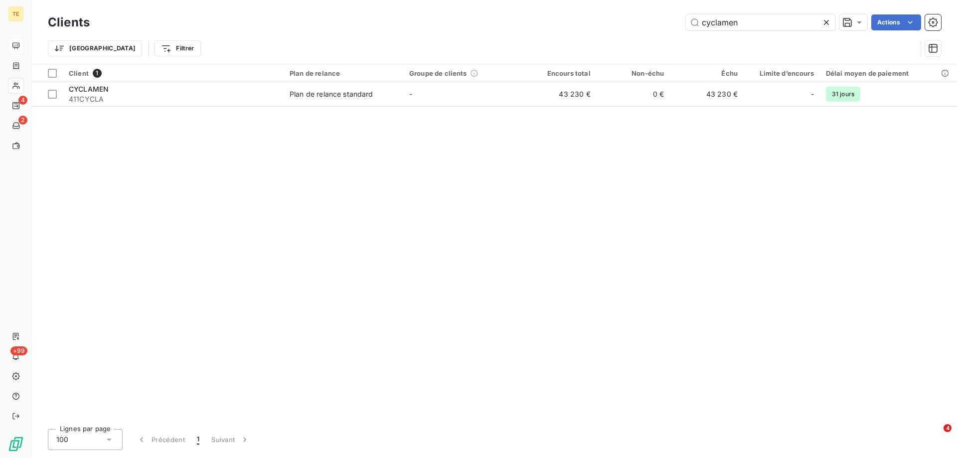
drag, startPoint x: 688, startPoint y: 29, endPoint x: 649, endPoint y: 29, distance: 39.4
click at [649, 29] on div "cyclamen Actions" at bounding box center [521, 22] width 839 height 16
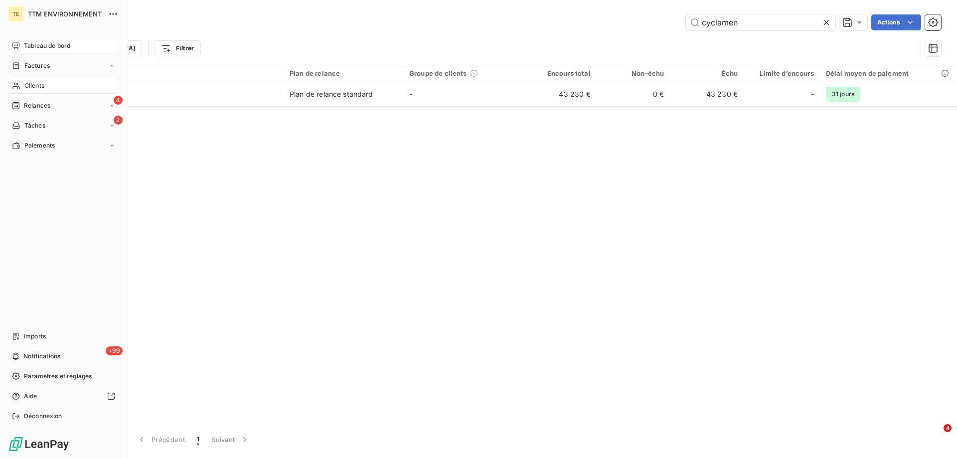
click at [56, 43] on span "Tableau de bord" at bounding box center [47, 45] width 46 height 9
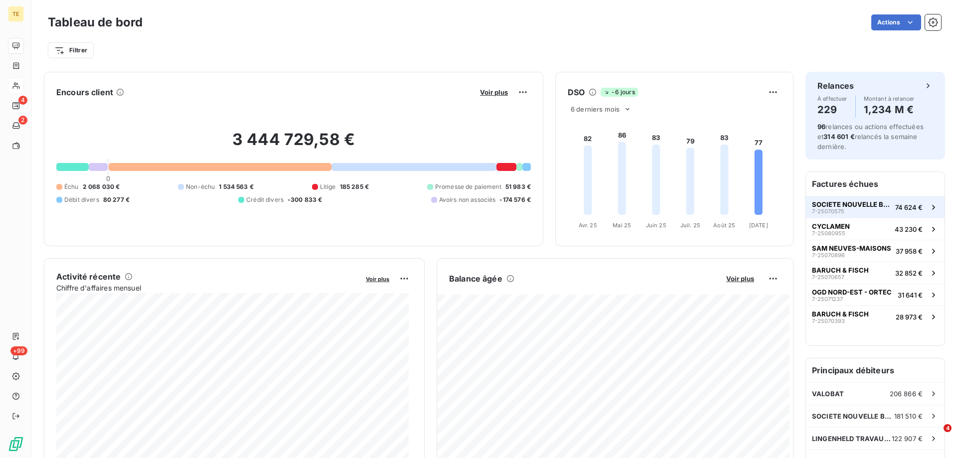
click at [812, 204] on span "SOCIETE NOUVELLE BEHEM SNB" at bounding box center [851, 204] width 79 height 8
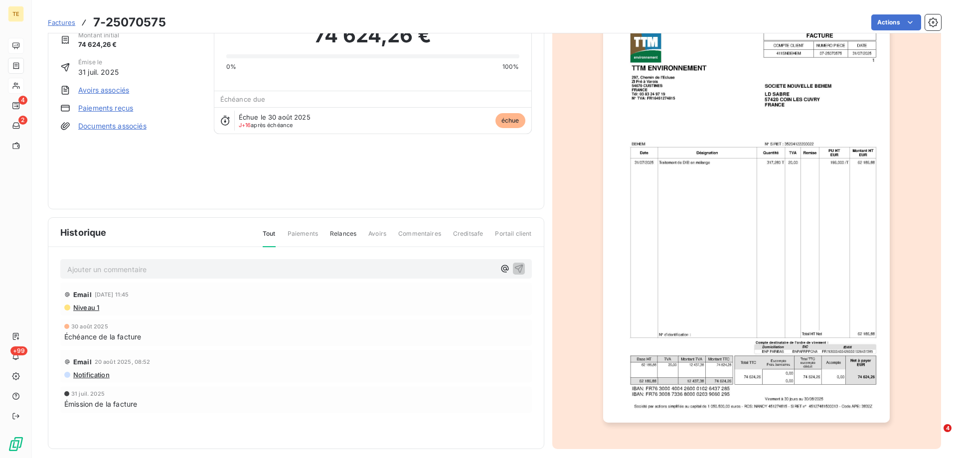
scroll to position [50, 0]
click at [96, 370] on span "Notification" at bounding box center [90, 373] width 37 height 8
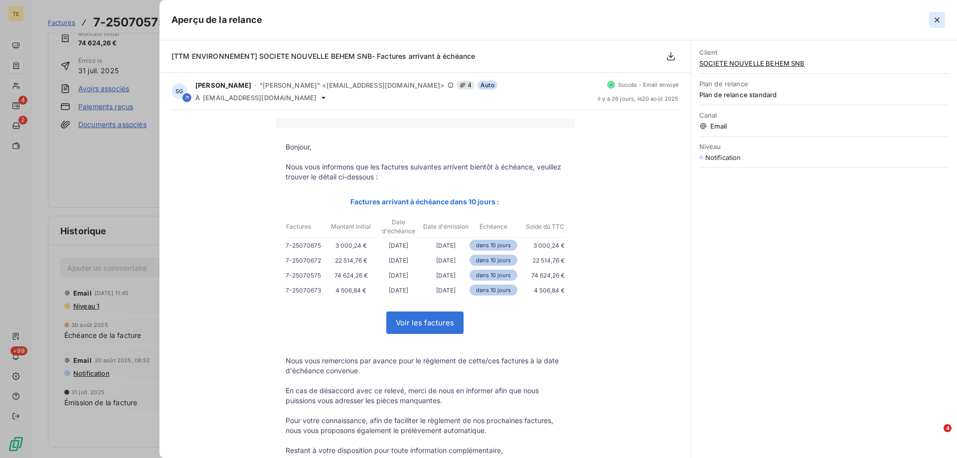
click at [935, 25] on button "button" at bounding box center [937, 20] width 16 height 16
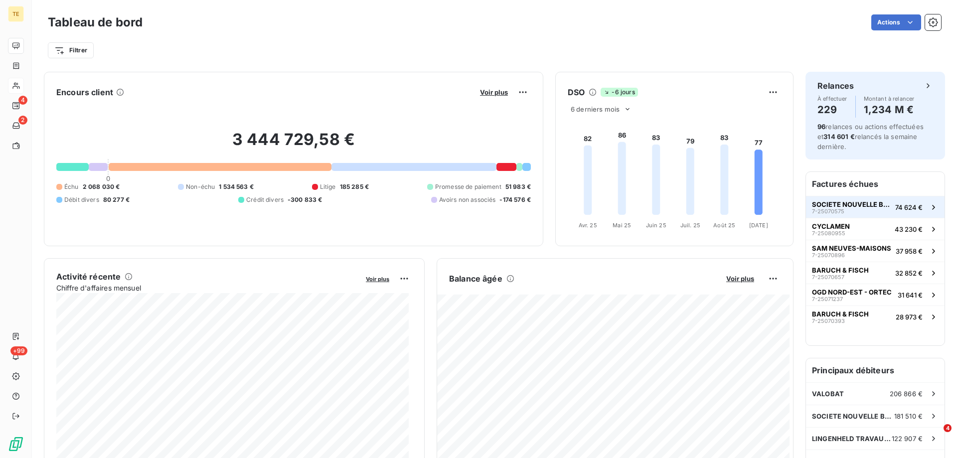
click at [829, 203] on span "SOCIETE NOUVELLE BEHEM SNB" at bounding box center [851, 204] width 79 height 8
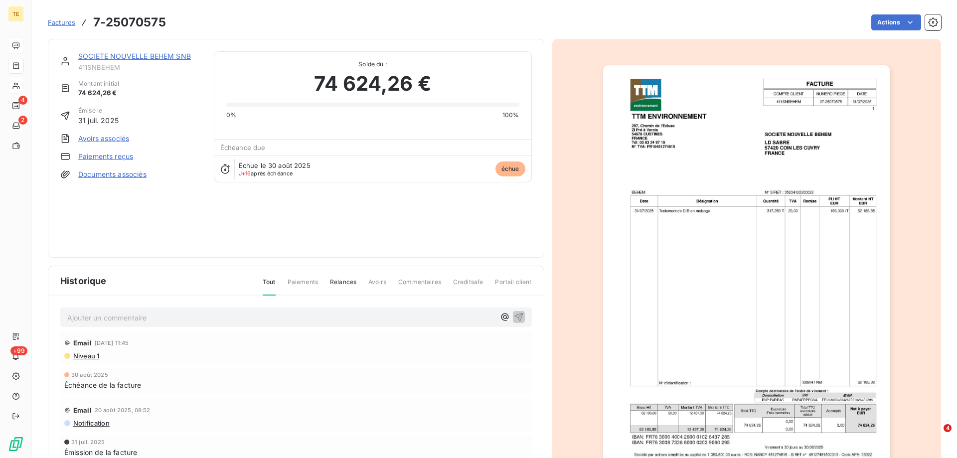
click at [82, 355] on span "Niveau 1" at bounding box center [85, 356] width 27 height 8
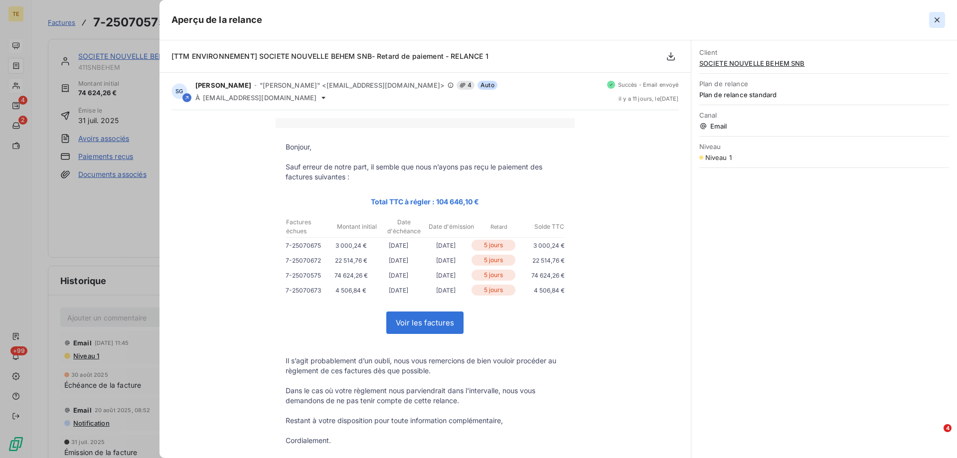
click at [938, 24] on icon "button" at bounding box center [937, 20] width 10 height 10
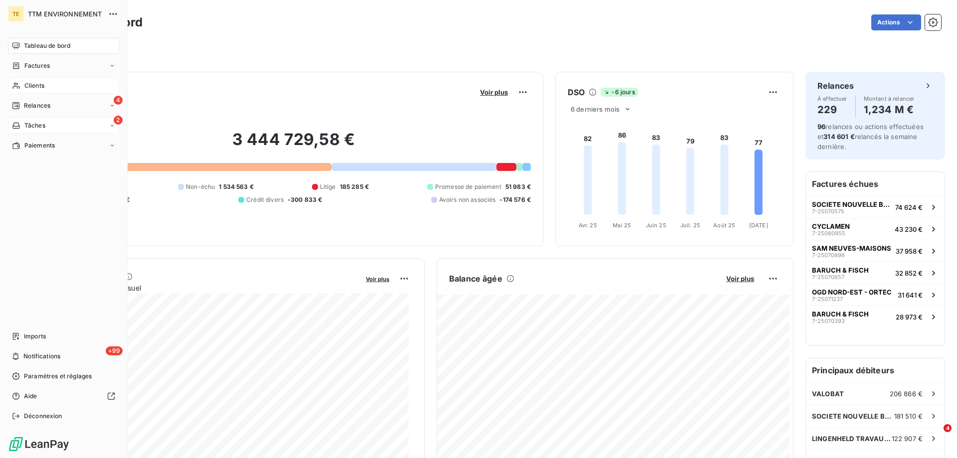
click at [42, 128] on span "Tâches" at bounding box center [34, 125] width 21 height 9
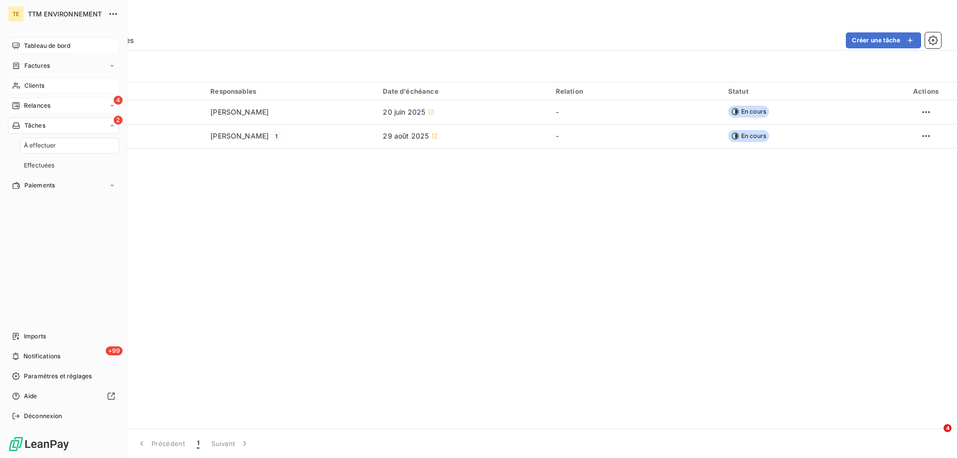
click at [49, 101] on span "Relances" at bounding box center [37, 105] width 26 height 9
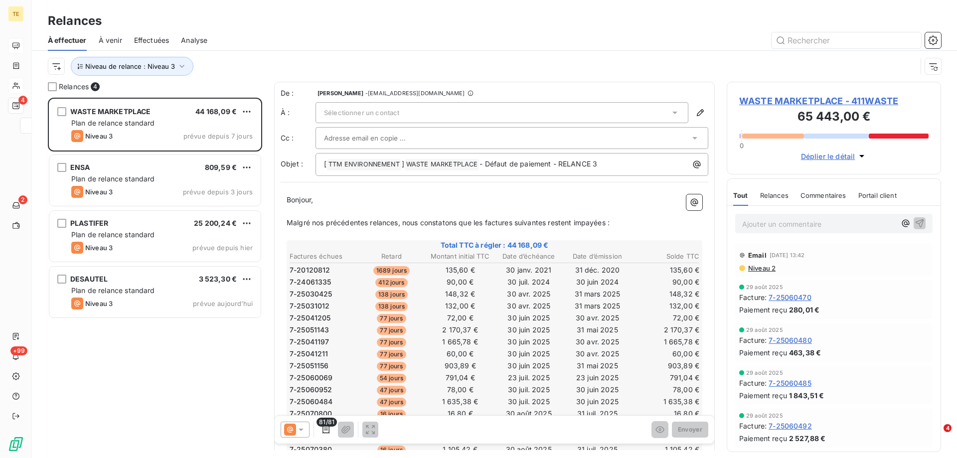
scroll to position [353, 207]
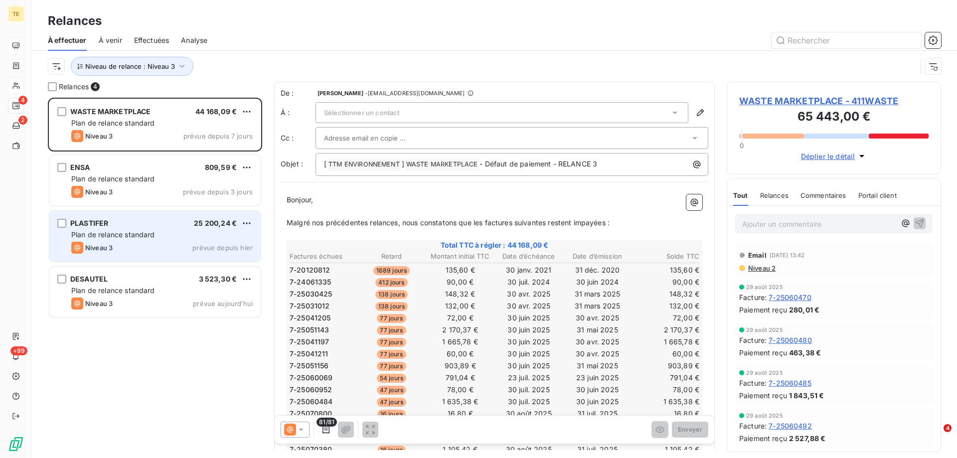
click at [189, 234] on div "Plan de relance standard" at bounding box center [161, 235] width 181 height 10
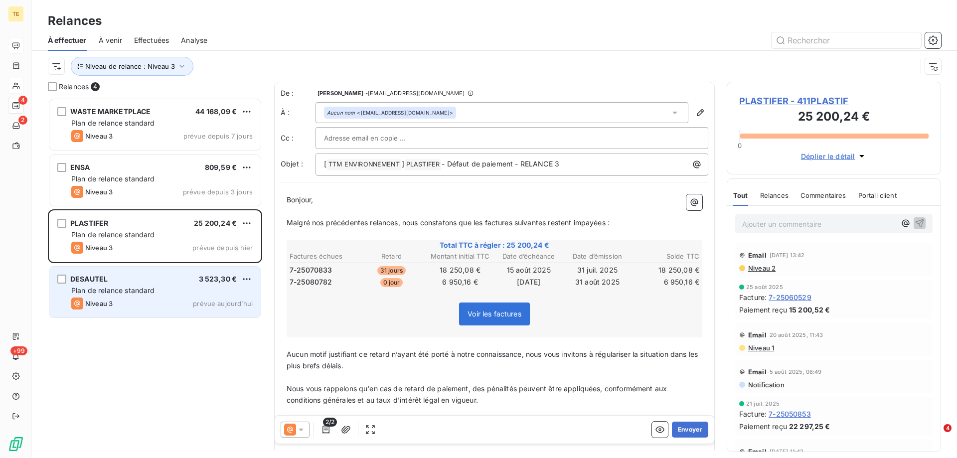
click at [151, 288] on span "Plan de relance standard" at bounding box center [113, 290] width 84 height 8
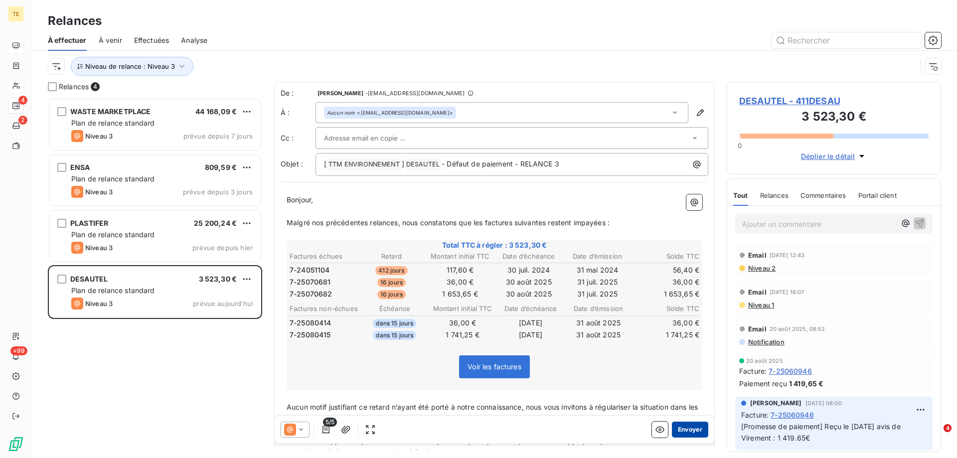
click at [677, 432] on button "Envoyer" at bounding box center [690, 430] width 36 height 16
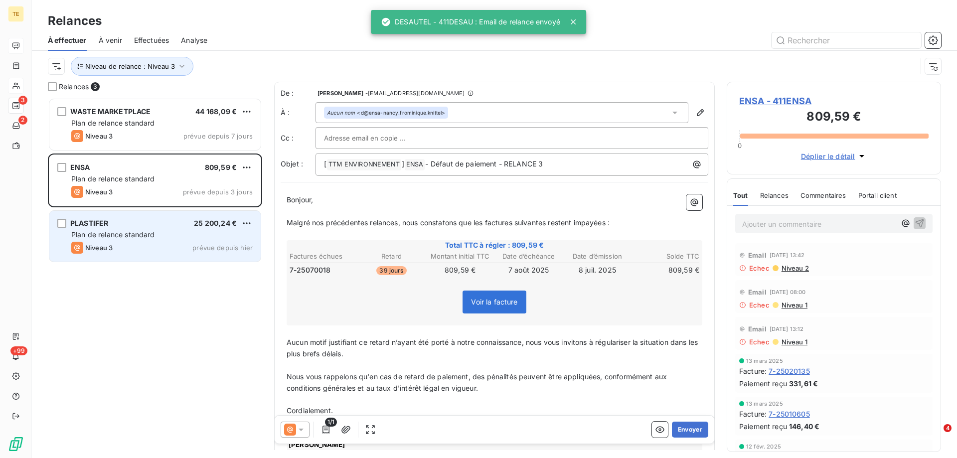
click at [222, 239] on div "Plan de relance standard" at bounding box center [161, 235] width 181 height 10
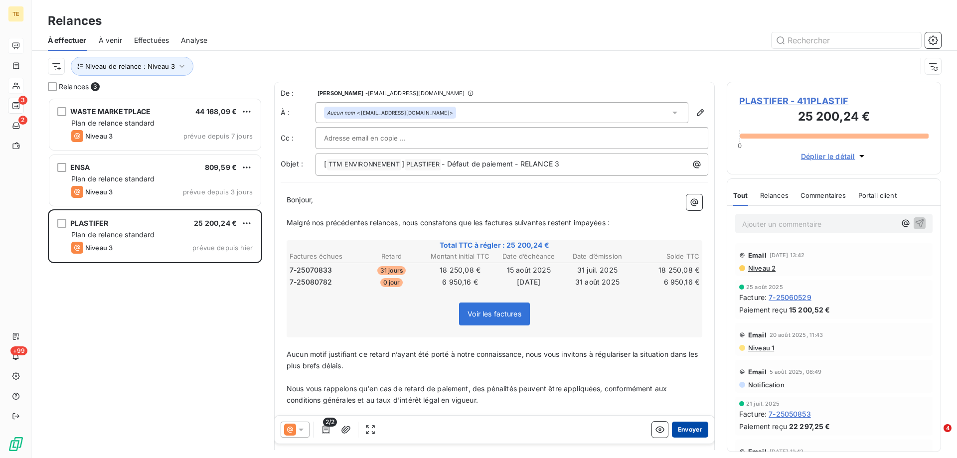
click at [691, 431] on button "Envoyer" at bounding box center [690, 430] width 36 height 16
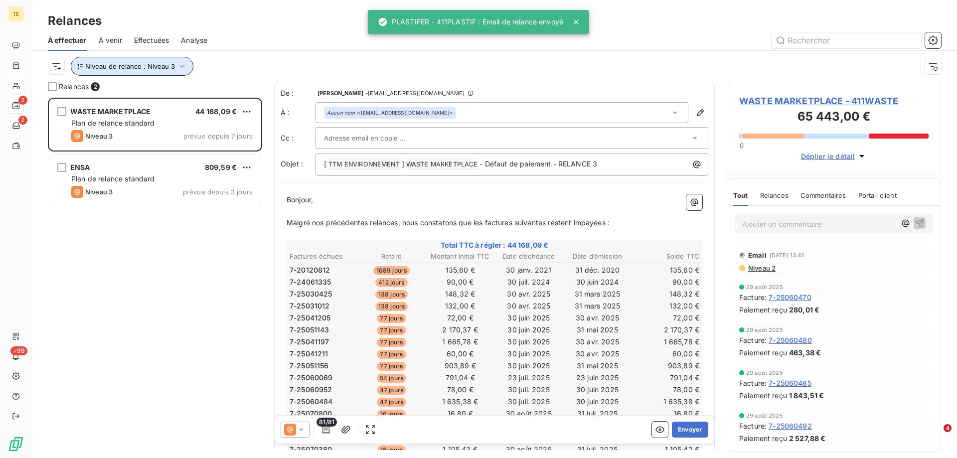
click at [148, 66] on span "Niveau de relance : Niveau 3" at bounding box center [130, 66] width 90 height 8
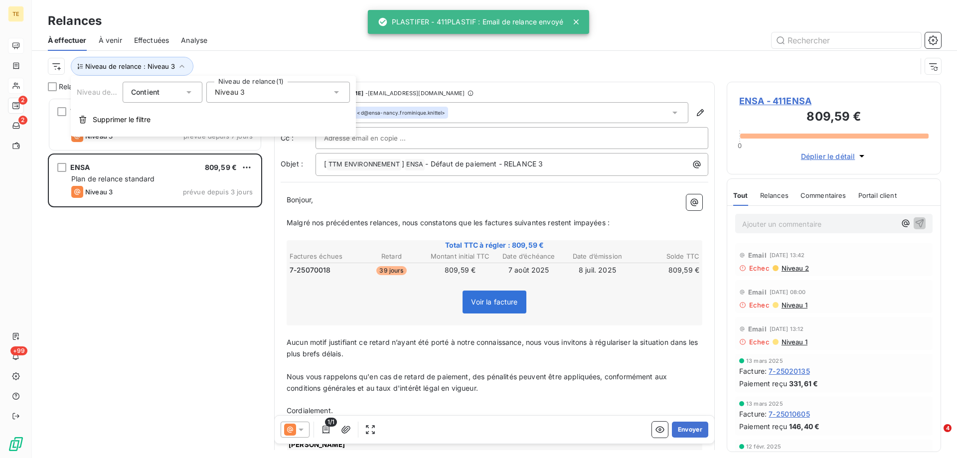
click at [244, 93] on span "Niveau 3" at bounding box center [230, 92] width 30 height 10
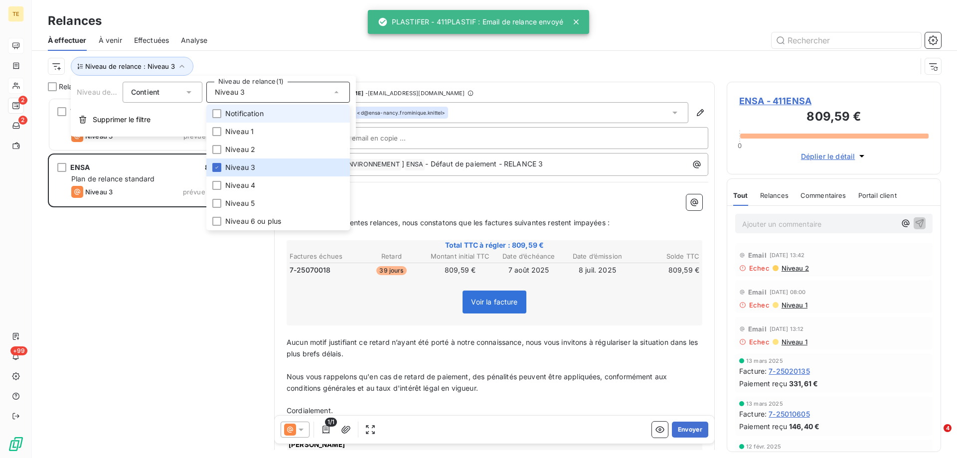
click at [227, 112] on span "Notification" at bounding box center [244, 114] width 38 height 10
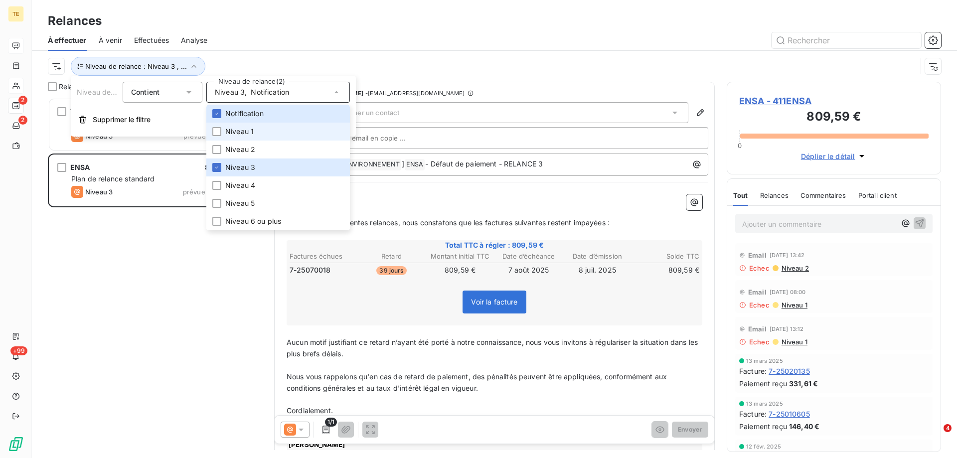
click at [215, 138] on li "Niveau 1" at bounding box center [278, 132] width 144 height 18
click at [218, 132] on icon at bounding box center [217, 132] width 6 height 6
click at [218, 171] on div at bounding box center [216, 167] width 9 height 9
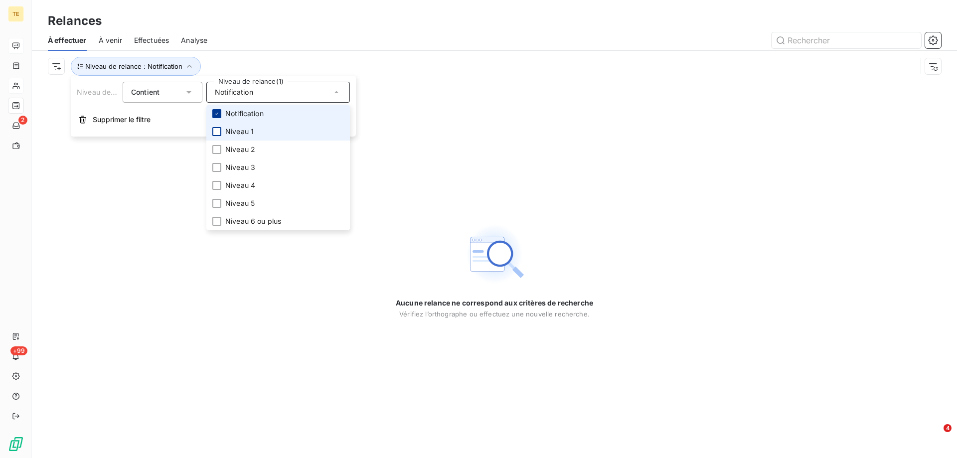
click at [218, 110] on div at bounding box center [216, 113] width 9 height 9
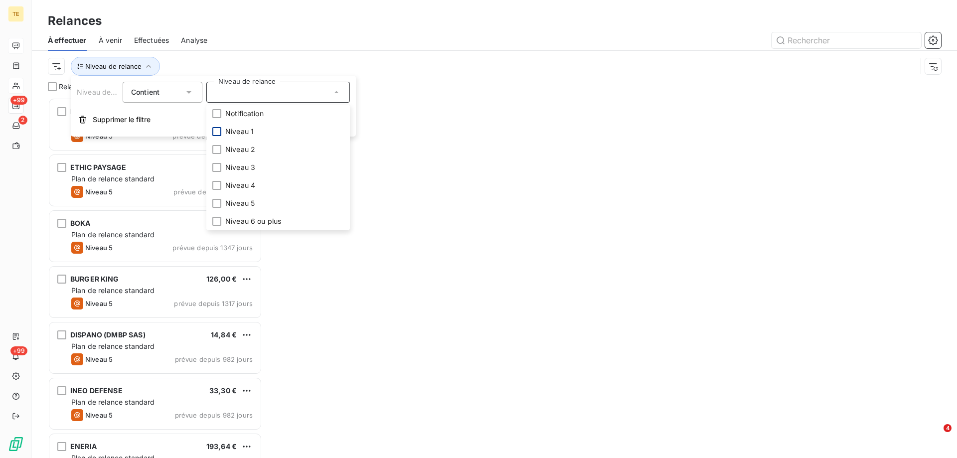
scroll to position [353, 207]
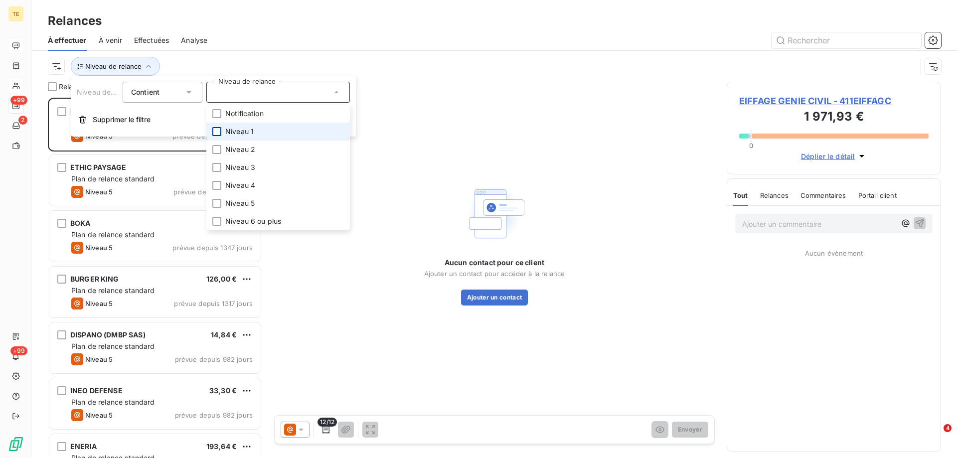
click at [215, 134] on div at bounding box center [216, 131] width 9 height 9
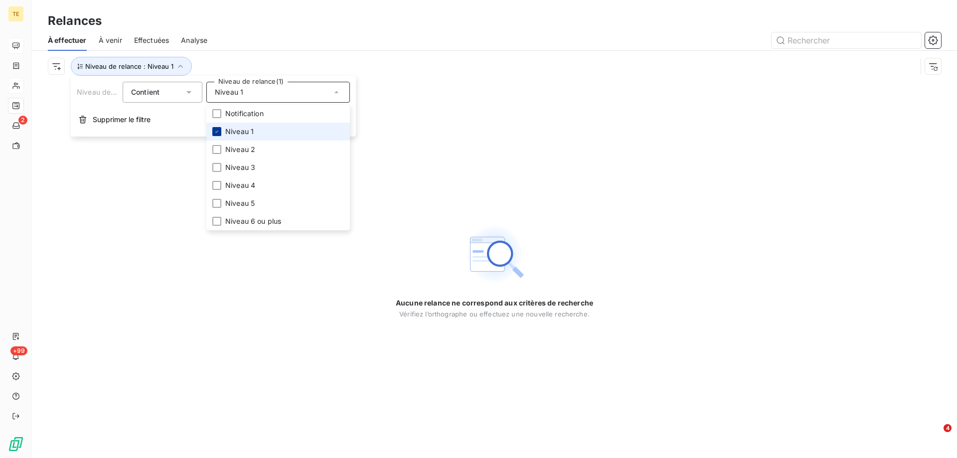
click at [215, 134] on icon at bounding box center [217, 132] width 6 height 6
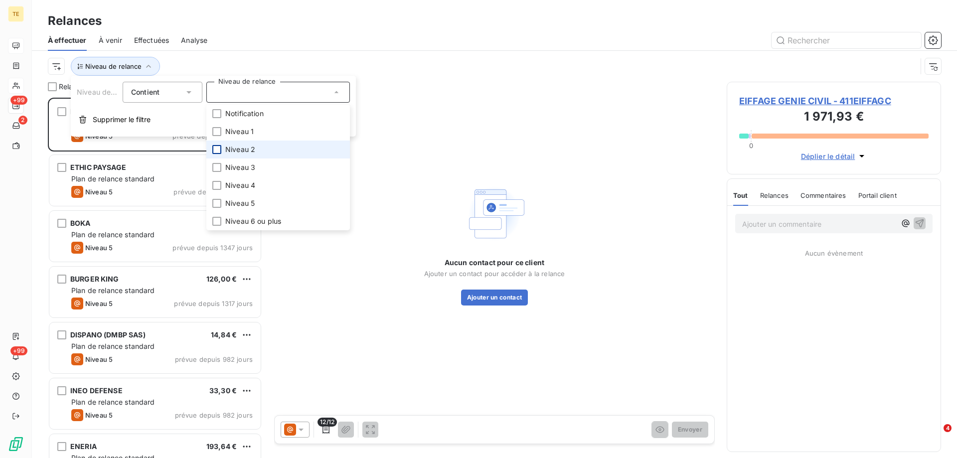
scroll to position [353, 207]
click at [219, 150] on div at bounding box center [216, 149] width 9 height 9
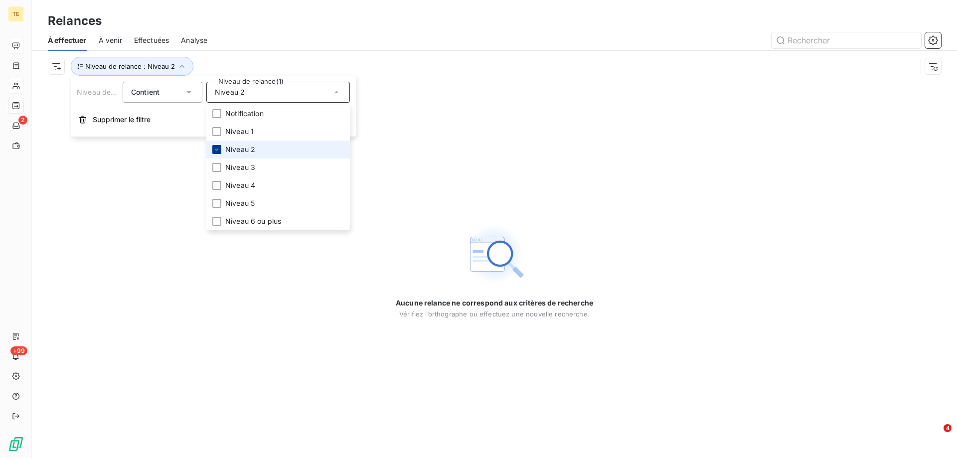
click at [219, 150] on icon at bounding box center [217, 150] width 6 height 6
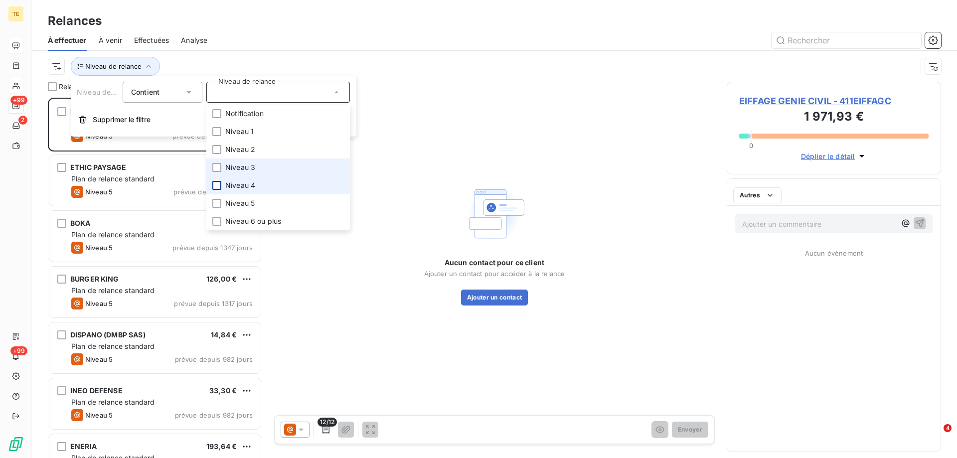
scroll to position [353, 207]
click at [215, 187] on div at bounding box center [216, 185] width 9 height 9
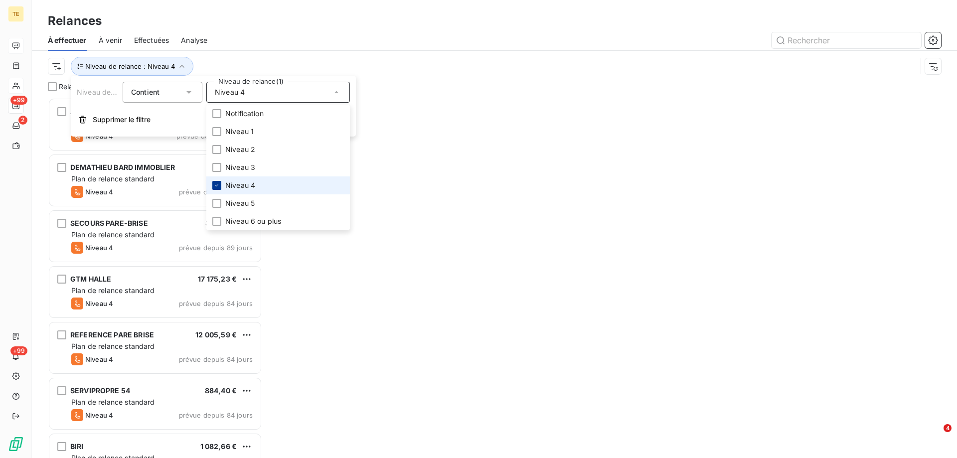
scroll to position [353, 207]
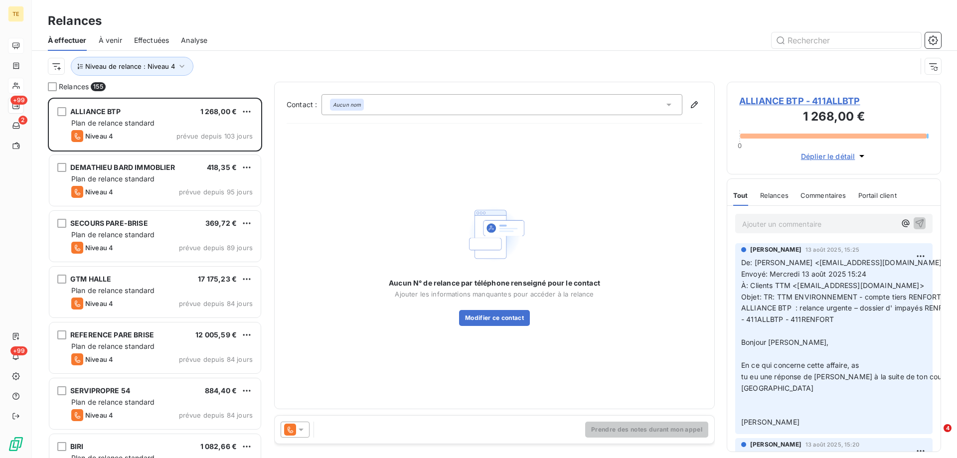
click at [337, 35] on div at bounding box center [580, 40] width 722 height 16
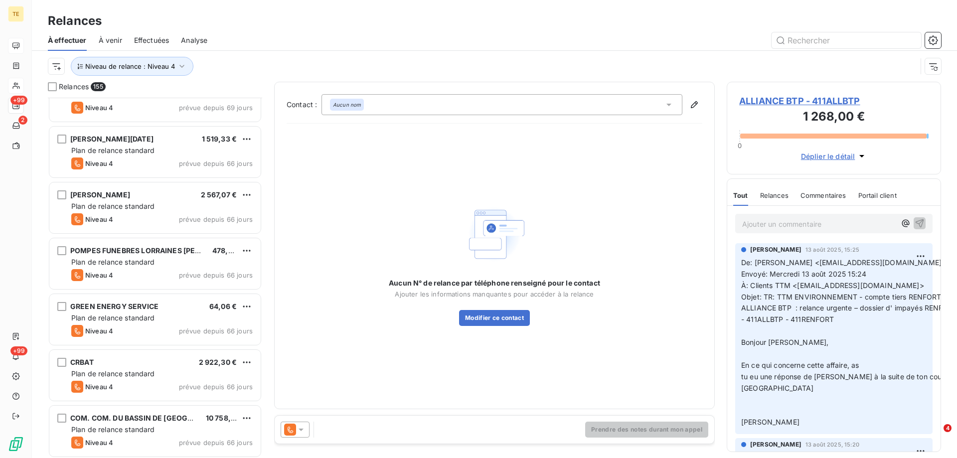
scroll to position [1446, 0]
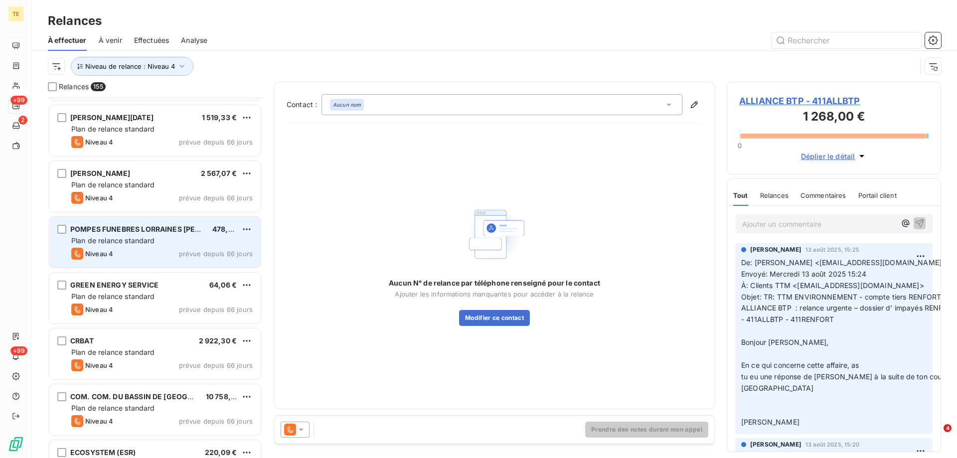
click at [151, 245] on div "Plan de relance standard" at bounding box center [161, 241] width 181 height 10
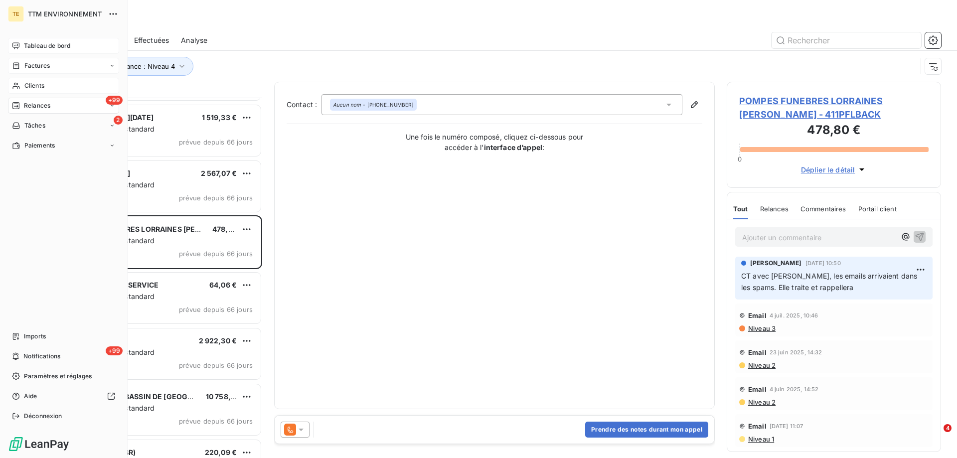
click at [40, 68] on span "Factures" at bounding box center [36, 65] width 25 height 9
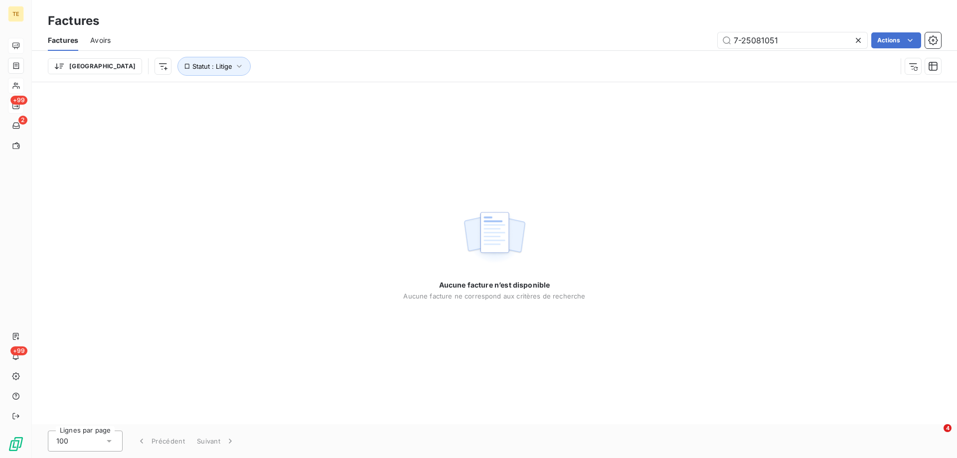
drag, startPoint x: 772, startPoint y: 43, endPoint x: 666, endPoint y: 41, distance: 106.2
click at [663, 43] on div "7-25081051 Actions" at bounding box center [532, 40] width 818 height 16
click at [765, 38] on input "bouygue tp" at bounding box center [793, 40] width 150 height 16
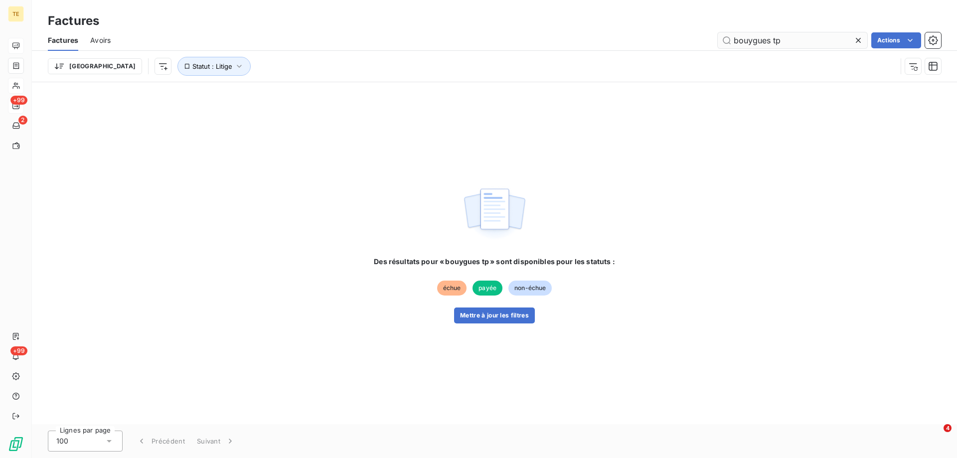
click at [787, 45] on input "bouygues tp" at bounding box center [793, 40] width 150 height 16
type input "b"
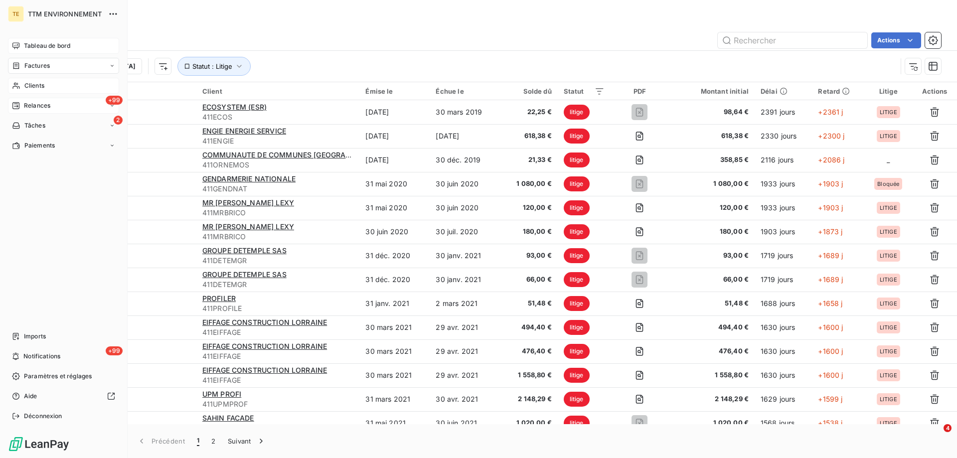
click at [27, 82] on span "Clients" at bounding box center [34, 85] width 20 height 9
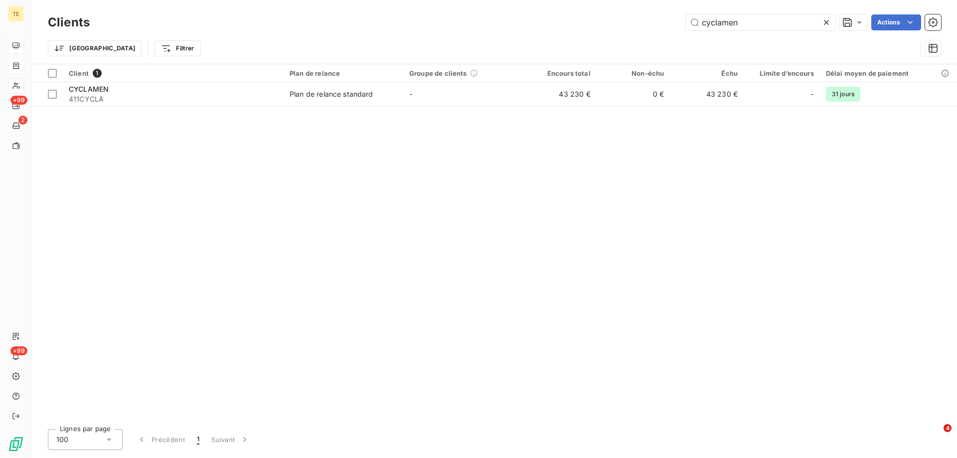
click at [824, 24] on icon at bounding box center [826, 22] width 5 height 5
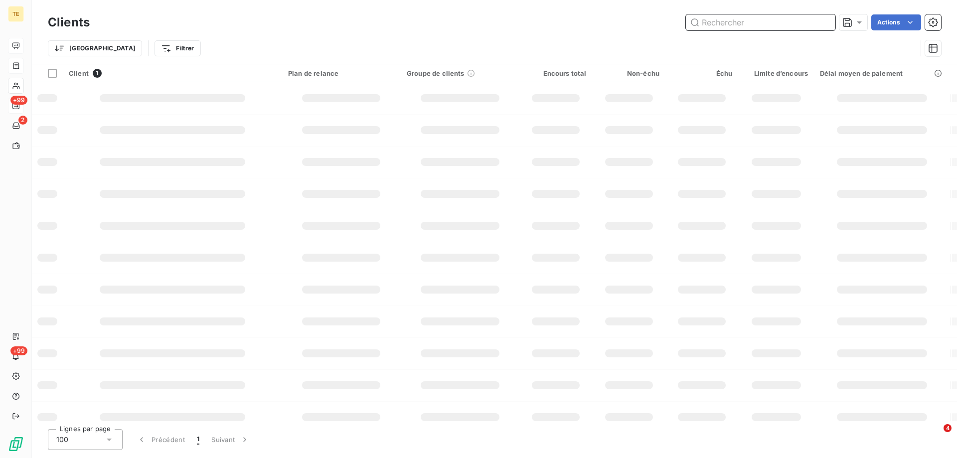
click at [801, 24] on input "text" at bounding box center [761, 22] width 150 height 16
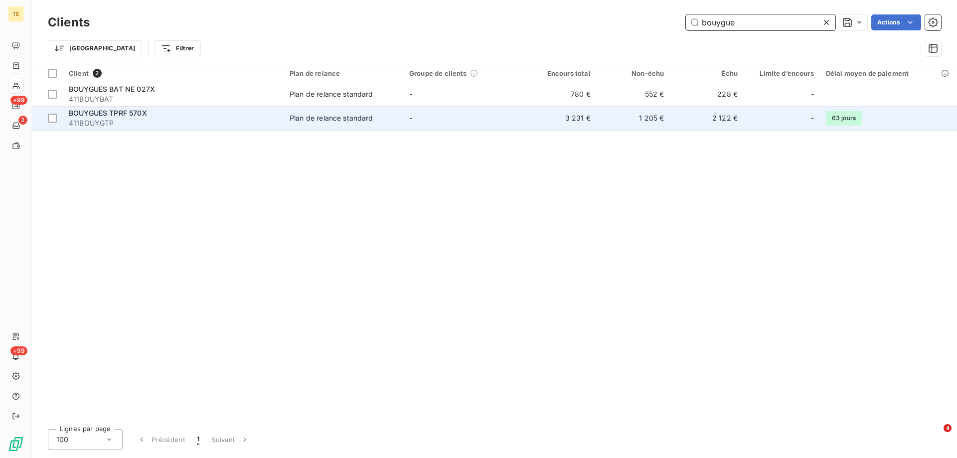
type input "bouygue"
click at [129, 117] on div "BOUYGUES TPRF 570X" at bounding box center [173, 113] width 209 height 10
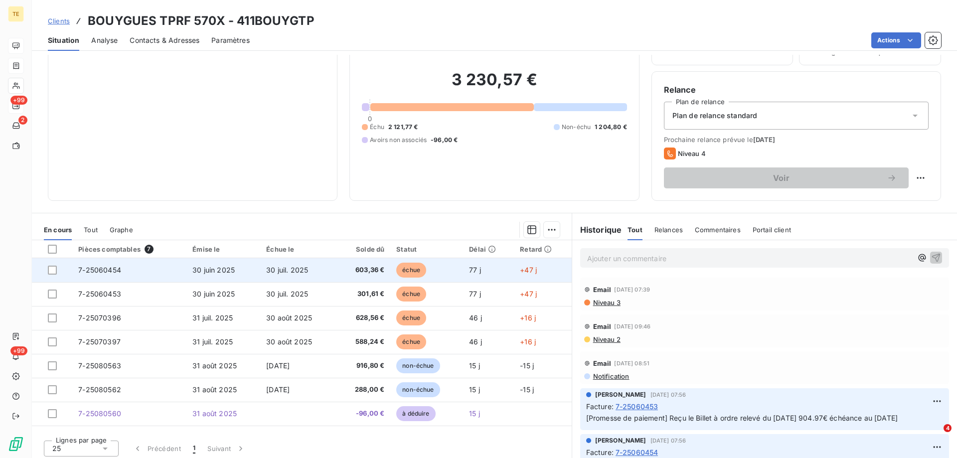
scroll to position [63, 0]
